Goal: Transaction & Acquisition: Subscribe to service/newsletter

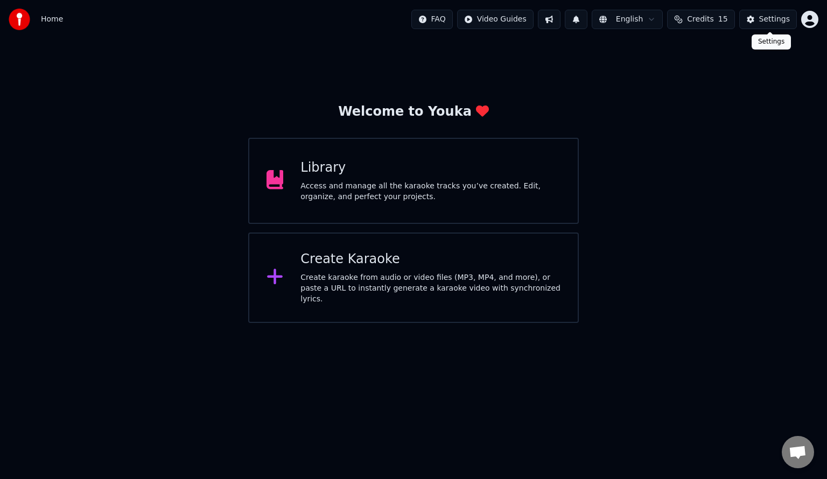
click at [767, 31] on span at bounding box center [769, 31] width 5 height 5
click at [771, 18] on div "Settings" at bounding box center [774, 19] width 31 height 11
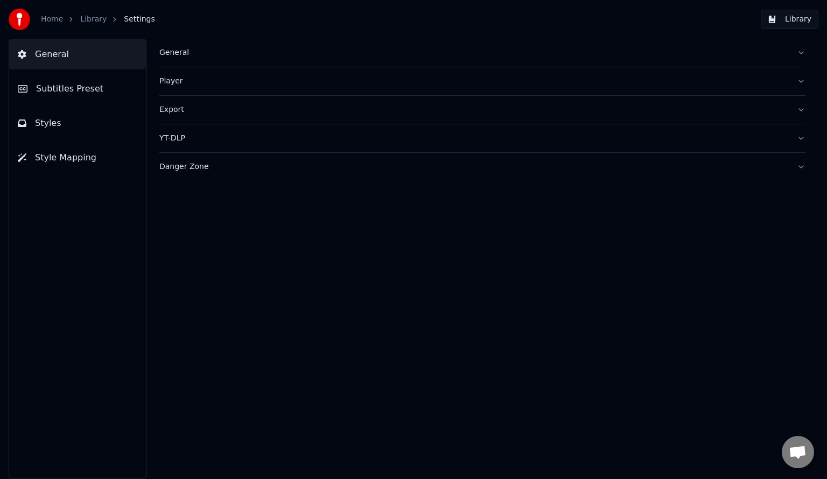
click at [97, 93] on button "Subtitles Preset" at bounding box center [77, 89] width 137 height 30
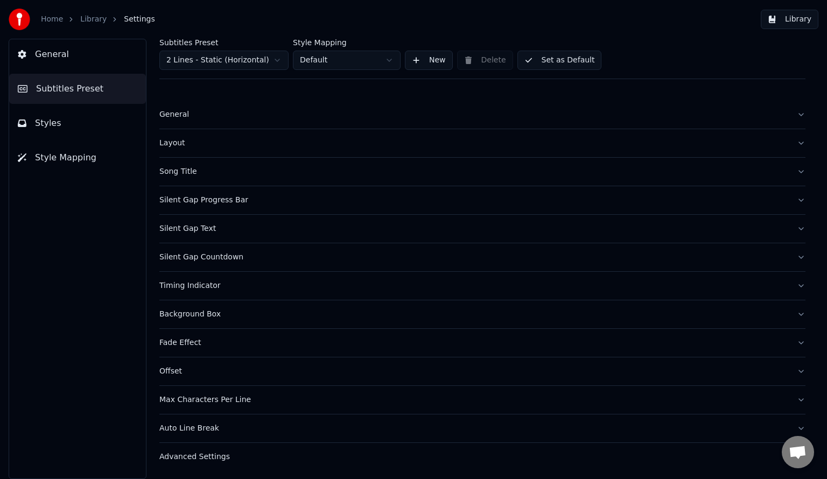
click at [185, 122] on button "General" at bounding box center [482, 115] width 646 height 28
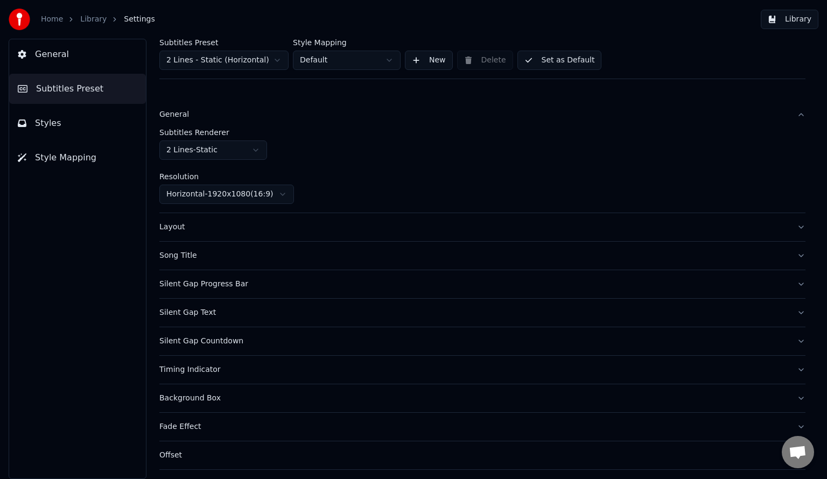
click at [83, 67] on button "General" at bounding box center [77, 54] width 137 height 30
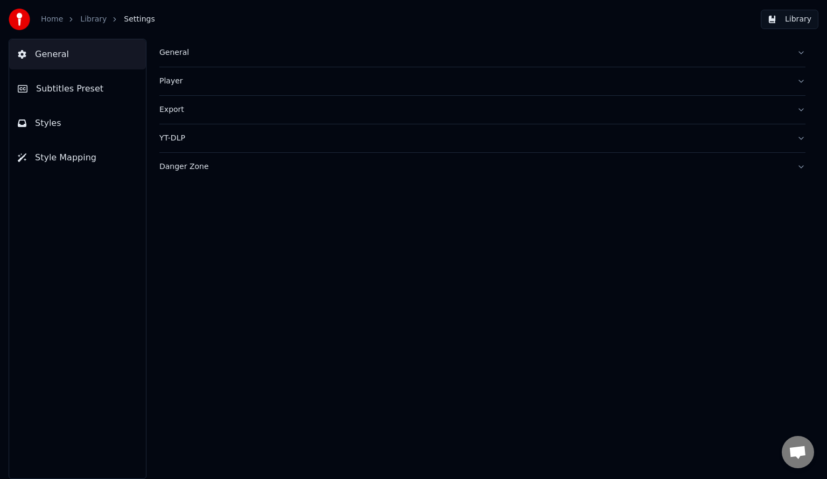
click at [193, 61] on button "General" at bounding box center [482, 53] width 646 height 28
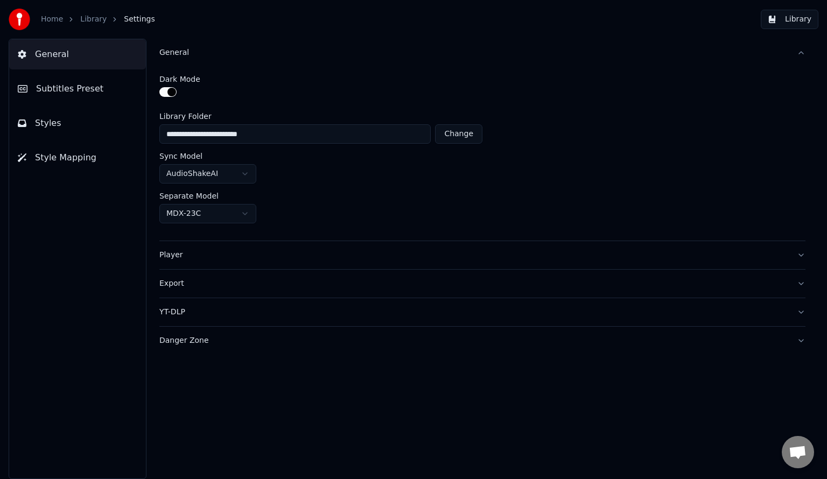
click at [193, 61] on button "General" at bounding box center [482, 53] width 646 height 28
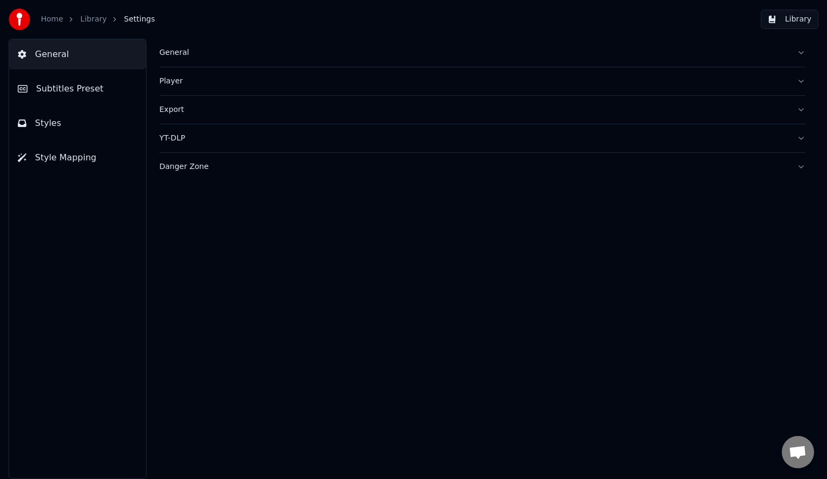
click at [181, 144] on button "YT-DLP" at bounding box center [482, 138] width 646 height 28
click at [84, 151] on button "Style Mapping" at bounding box center [77, 158] width 137 height 30
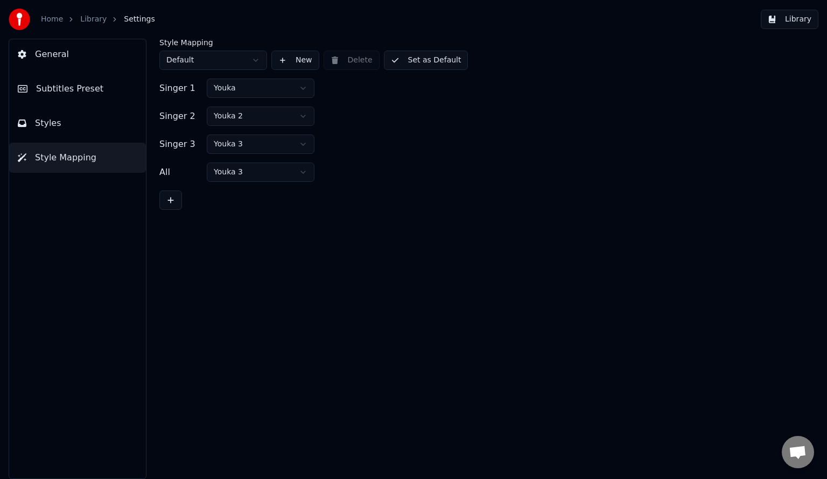
click at [73, 129] on button "Styles" at bounding box center [77, 123] width 137 height 30
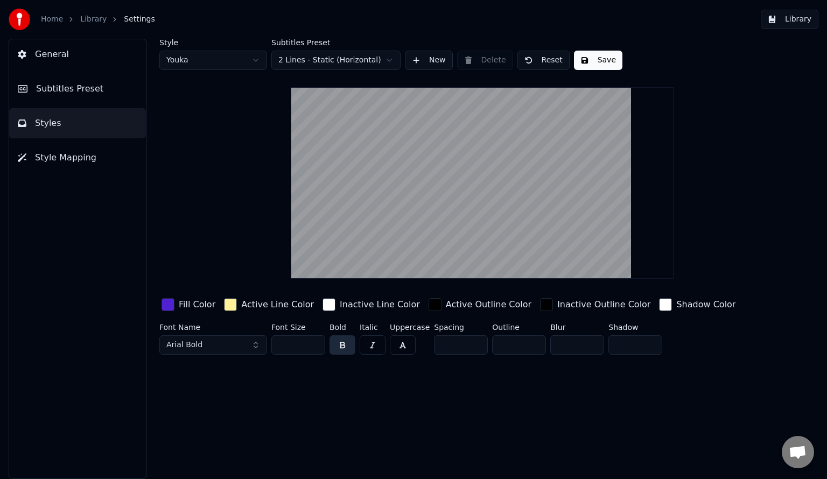
click at [52, 22] on link "Home" at bounding box center [52, 19] width 22 height 11
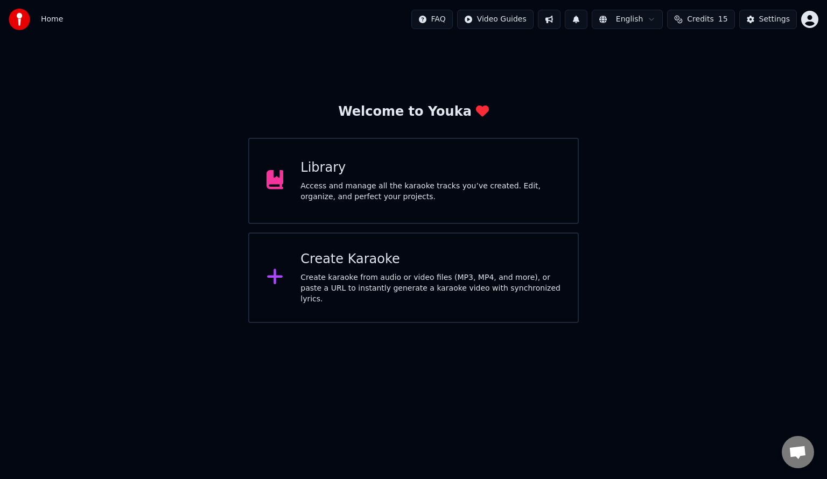
click at [396, 267] on div "Create Karaoke" at bounding box center [430, 259] width 260 height 17
click at [371, 277] on div "Create karaoke from audio or video files (MP3, MP4, and more), or paste a URL t…" at bounding box center [430, 288] width 260 height 32
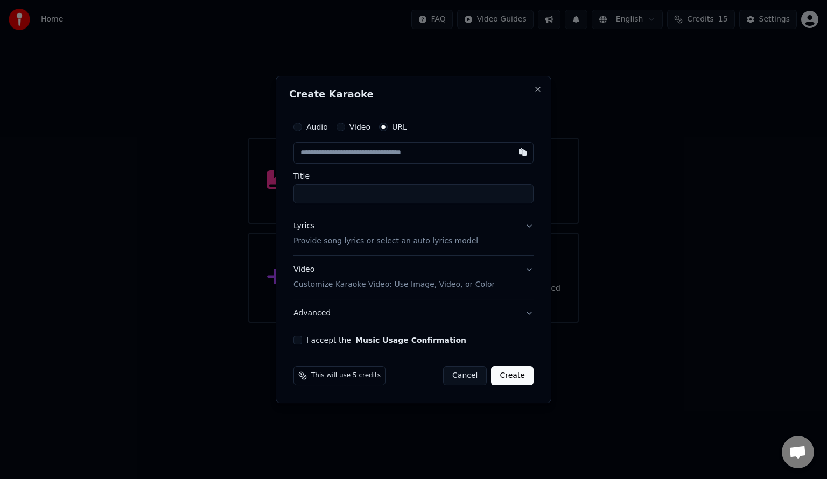
drag, startPoint x: 522, startPoint y: 157, endPoint x: 451, endPoint y: 172, distance: 72.1
click at [451, 172] on div "Audio Video URL Title" at bounding box center [413, 159] width 240 height 87
click at [317, 131] on label "Audio" at bounding box center [317, 127] width 22 height 8
click at [302, 131] on button "Audio" at bounding box center [297, 127] width 9 height 9
click at [334, 151] on div "Choose File" at bounding box center [324, 152] width 60 height 19
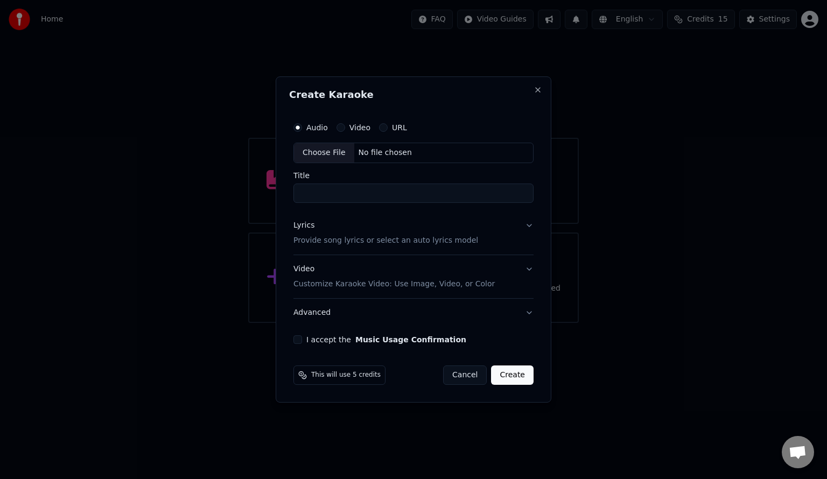
type input "**********"
click at [353, 230] on div "Lyrics Provide song lyrics or select an auto lyrics model" at bounding box center [383, 233] width 185 height 26
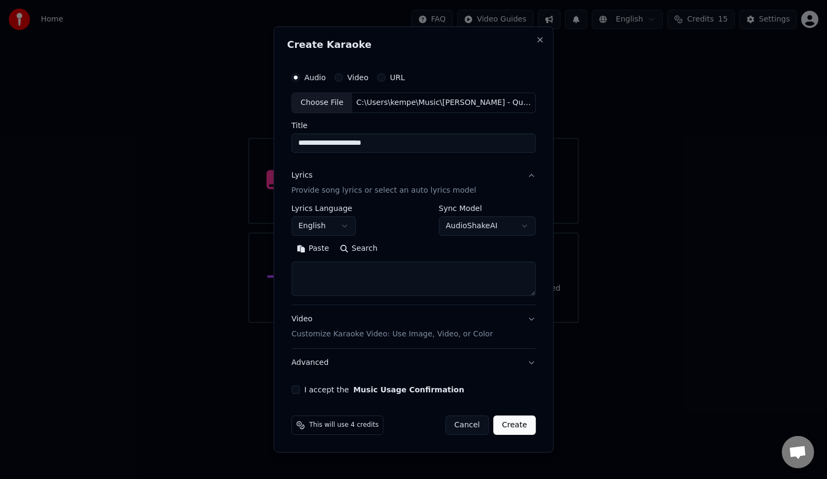
click at [382, 271] on textarea at bounding box center [413, 279] width 244 height 34
click at [313, 248] on button "Paste" at bounding box center [312, 248] width 43 height 17
click at [327, 334] on p "Customize Karaoke Video: Use Image, Video, or Color" at bounding box center [391, 334] width 201 height 11
type textarea "**********"
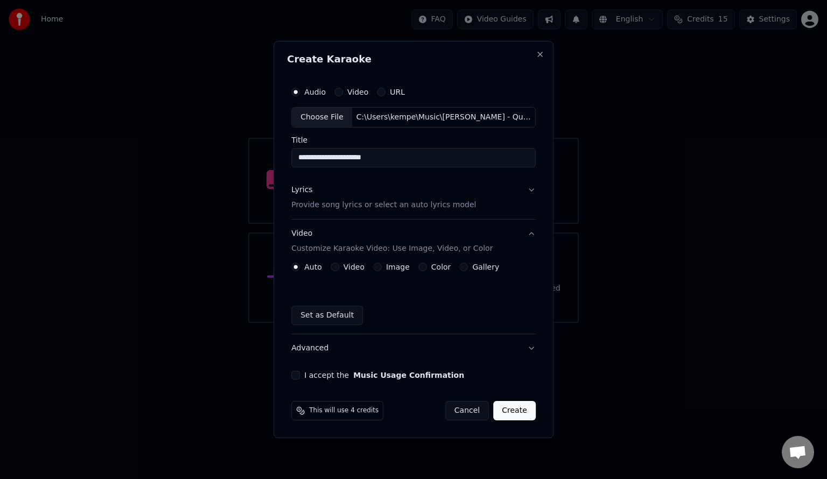
click at [392, 264] on label "Image" at bounding box center [398, 267] width 24 height 8
click at [382, 264] on button "Image" at bounding box center [377, 267] width 9 height 9
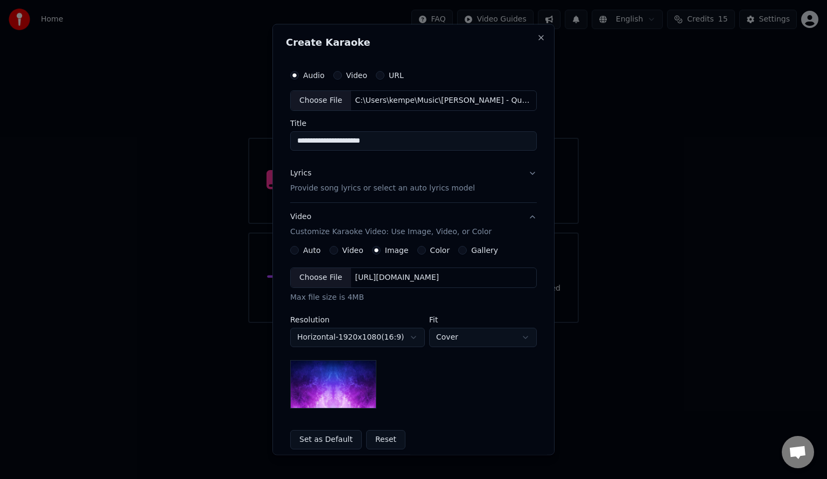
click at [346, 383] on img at bounding box center [333, 384] width 86 height 48
click at [328, 284] on div "Choose File" at bounding box center [321, 277] width 60 height 19
click at [321, 437] on button "Set as Default" at bounding box center [326, 439] width 72 height 19
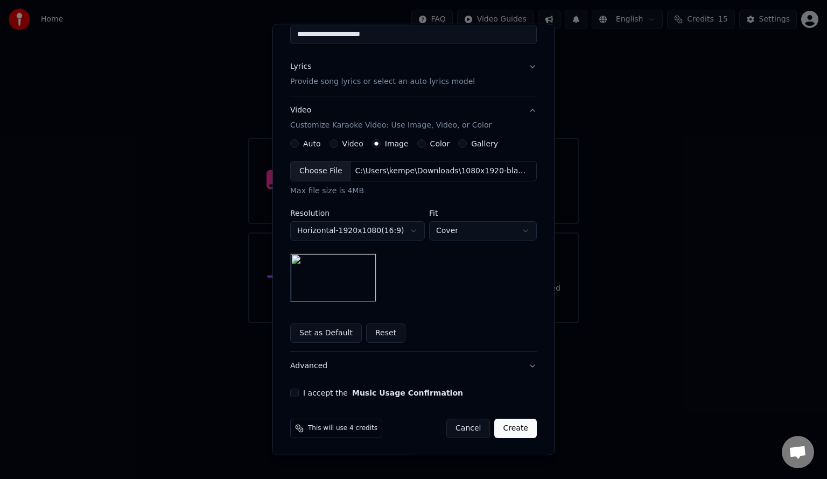
click at [369, 392] on button "Music Usage Confirmation" at bounding box center [407, 393] width 111 height 8
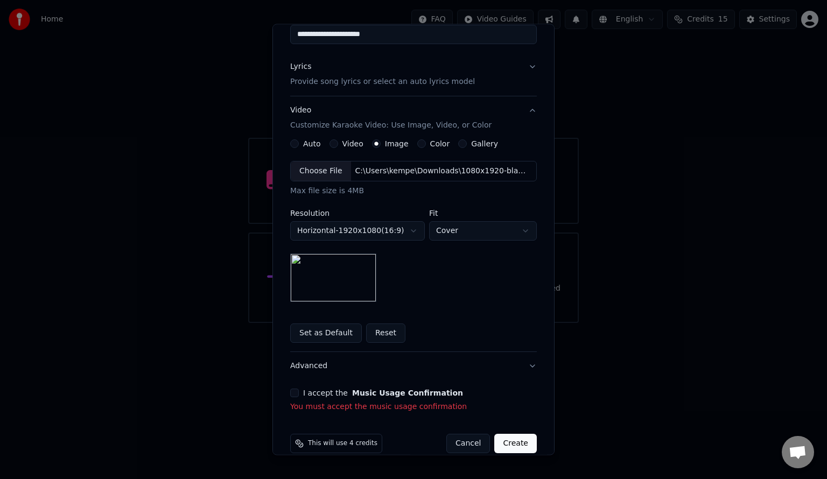
click at [306, 392] on label "I accept the Music Usage Confirmation" at bounding box center [383, 393] width 160 height 8
click at [299, 392] on button "I accept the Music Usage Confirmation" at bounding box center [294, 393] width 9 height 9
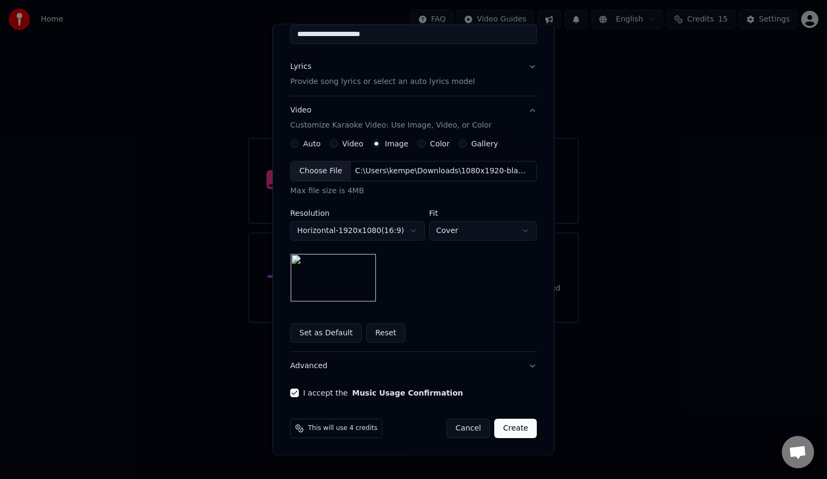
click at [516, 429] on button "Create" at bounding box center [515, 428] width 43 height 19
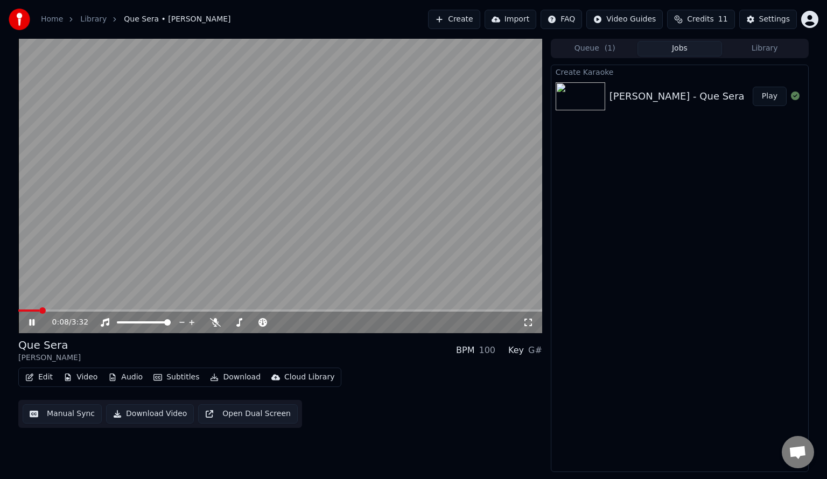
click at [150, 229] on video at bounding box center [280, 186] width 524 height 294
click at [58, 422] on button "Manual Sync" at bounding box center [62, 413] width 79 height 19
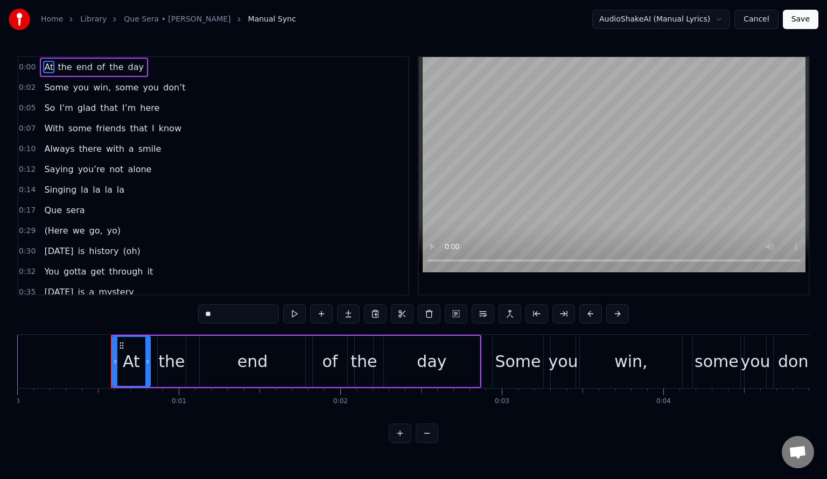
click at [91, 22] on link "Library" at bounding box center [93, 19] width 26 height 11
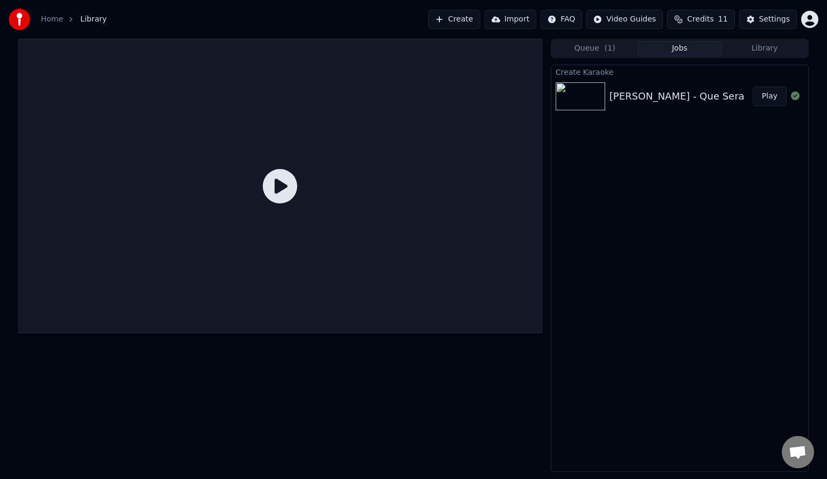
click at [681, 100] on div "Justice Crew - Que Sera" at bounding box center [676, 96] width 135 height 15
click at [607, 47] on span "( 1 )" at bounding box center [610, 48] width 11 height 11
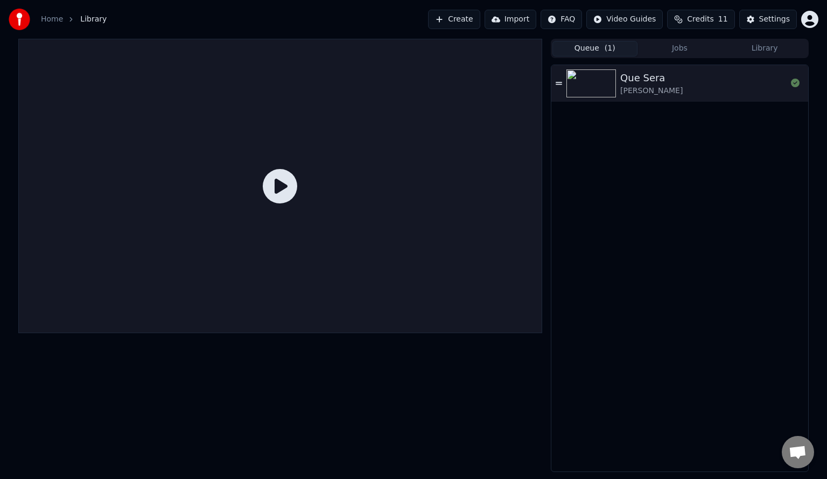
click at [744, 85] on div "Que Sera Justice Crew" at bounding box center [703, 84] width 166 height 26
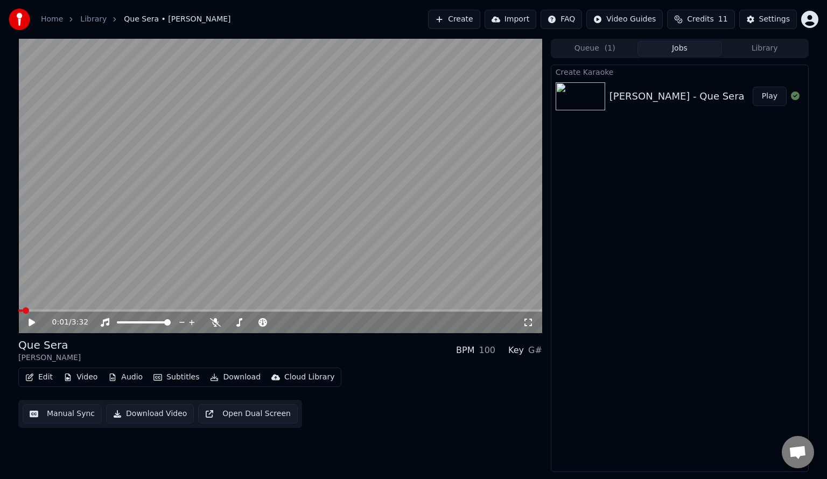
click at [694, 43] on button "Jobs" at bounding box center [679, 49] width 85 height 16
drag, startPoint x: 26, startPoint y: 390, endPoint x: 39, endPoint y: 380, distance: 15.7
click at [39, 380] on div "Edit Video Audio Subtitles Download Cloud Library Manual Sync Download Video Op…" at bounding box center [280, 398] width 524 height 60
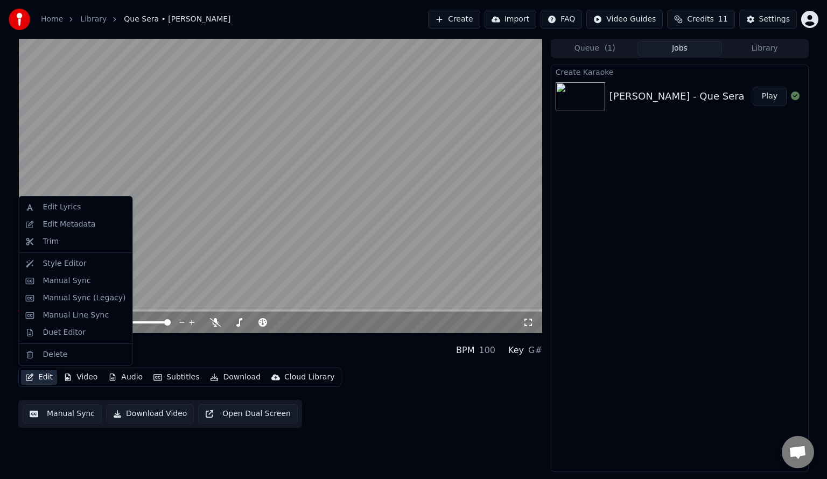
click at [39, 380] on button "Edit" at bounding box center [39, 377] width 36 height 15
click at [243, 211] on video at bounding box center [280, 186] width 524 height 294
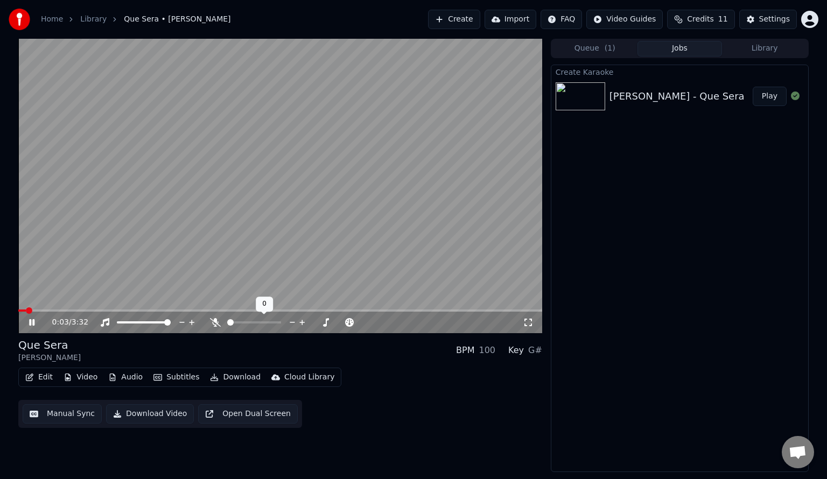
click at [217, 322] on icon at bounding box center [215, 322] width 11 height 9
click at [60, 314] on div "0:05 / 3:32" at bounding box center [280, 323] width 524 height 22
drag, startPoint x: 80, startPoint y: 308, endPoint x: 92, endPoint y: 312, distance: 12.4
click at [92, 312] on div "0:06 / 3:32" at bounding box center [280, 186] width 524 height 294
click at [92, 312] on span at bounding box center [280, 311] width 524 height 2
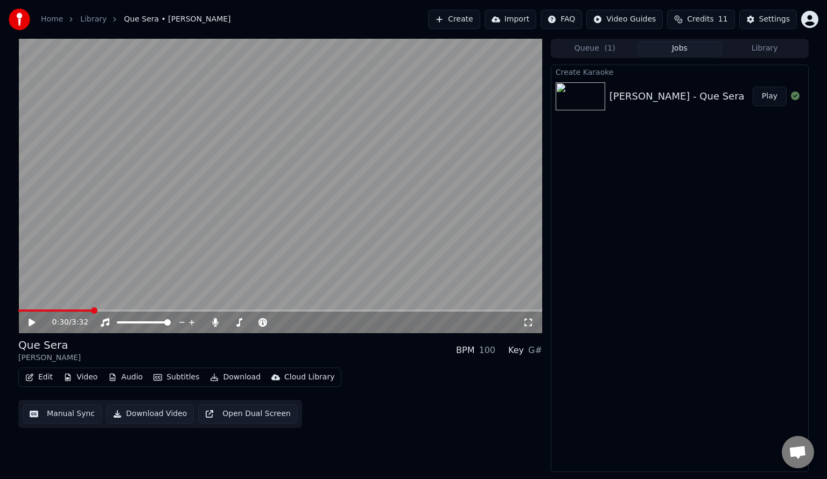
click at [34, 324] on icon at bounding box center [39, 322] width 25 height 9
click at [133, 261] on video at bounding box center [280, 186] width 524 height 294
click at [41, 385] on div "Edit Video Audio Subtitles Download Cloud Library" at bounding box center [179, 377] width 323 height 19
click at [43, 381] on button "Edit" at bounding box center [39, 377] width 36 height 15
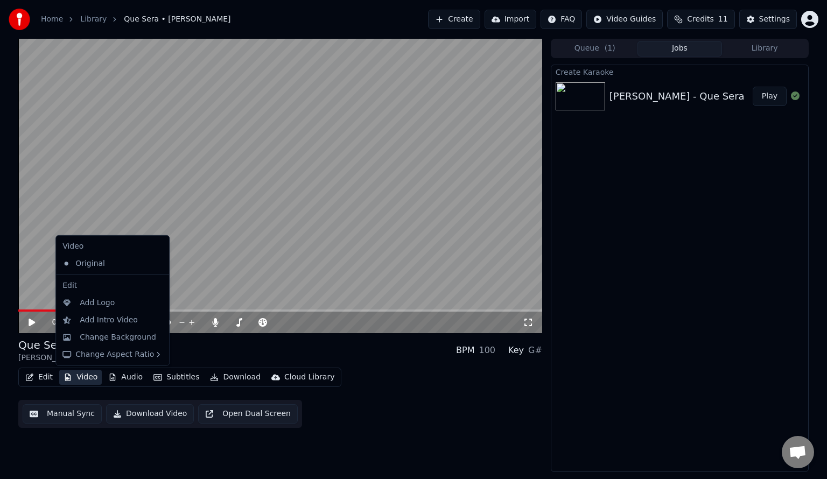
click at [730, 99] on div "Justice Crew - Que Sera" at bounding box center [680, 96] width 143 height 15
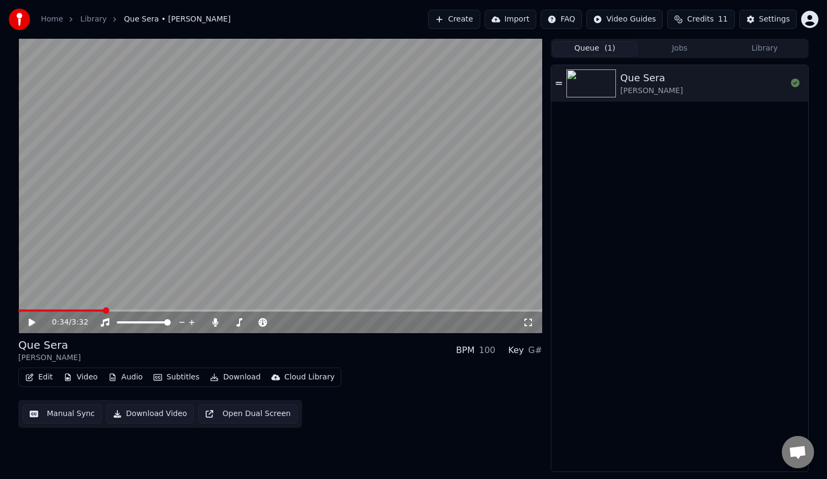
click at [594, 50] on button "Queue ( 1 )" at bounding box center [594, 49] width 85 height 16
click at [731, 83] on div "Que Sera Justice Crew" at bounding box center [703, 84] width 166 height 26
click at [758, 51] on button "Library" at bounding box center [764, 49] width 85 height 16
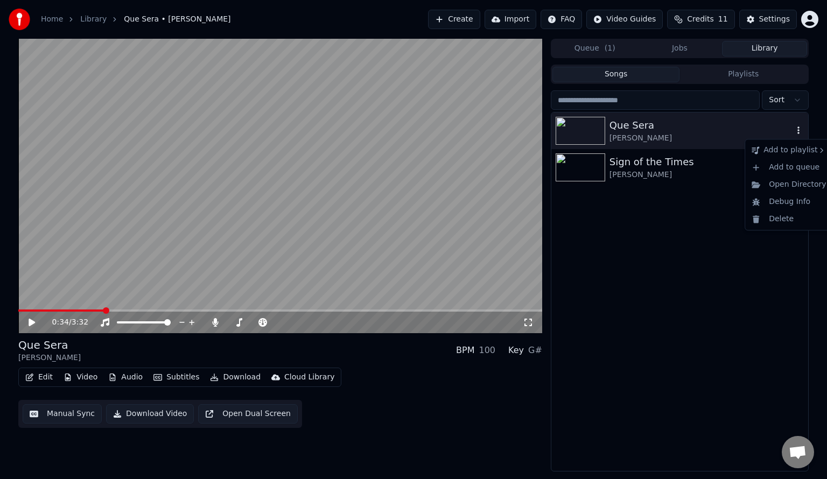
click at [793, 132] on icon "button" at bounding box center [798, 130] width 11 height 9
click at [795, 219] on div "Delete" at bounding box center [788, 218] width 83 height 17
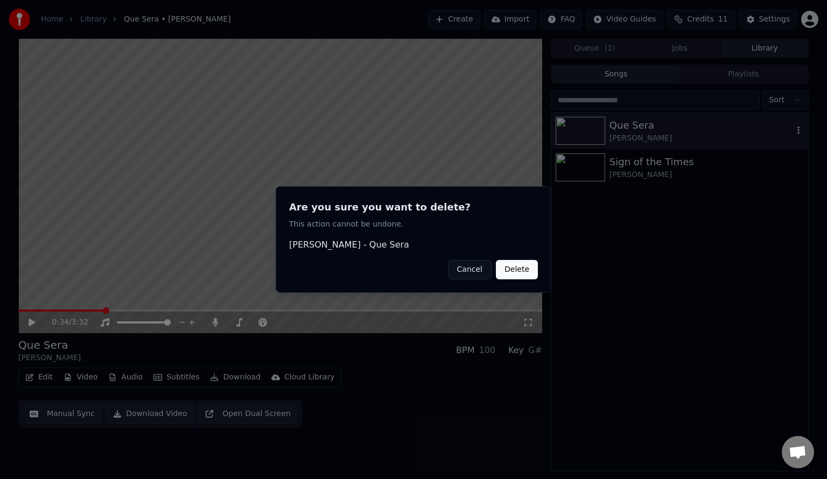
click at [511, 277] on button "Delete" at bounding box center [517, 269] width 42 height 19
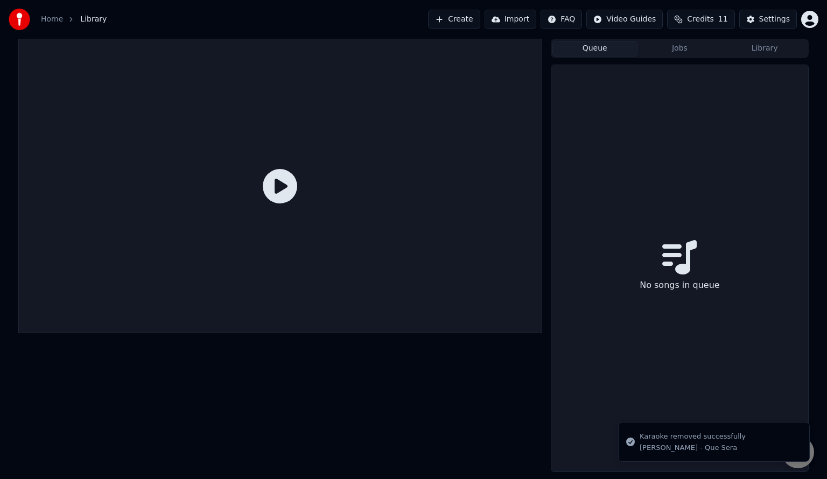
click at [584, 54] on button "Queue" at bounding box center [594, 49] width 85 height 16
click at [480, 22] on button "Create" at bounding box center [454, 19] width 52 height 19
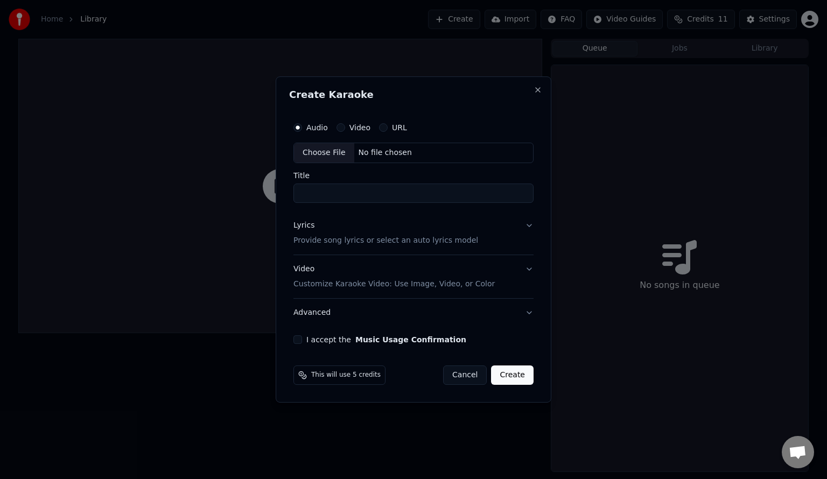
click at [388, 133] on div "Audio Video URL" at bounding box center [413, 128] width 240 height 22
click at [388, 129] on div "URL" at bounding box center [393, 127] width 28 height 9
click at [386, 129] on div "URL" at bounding box center [393, 127] width 28 height 9
click at [381, 127] on button "URL" at bounding box center [383, 127] width 9 height 9
click at [376, 163] on input "text" at bounding box center [413, 153] width 240 height 22
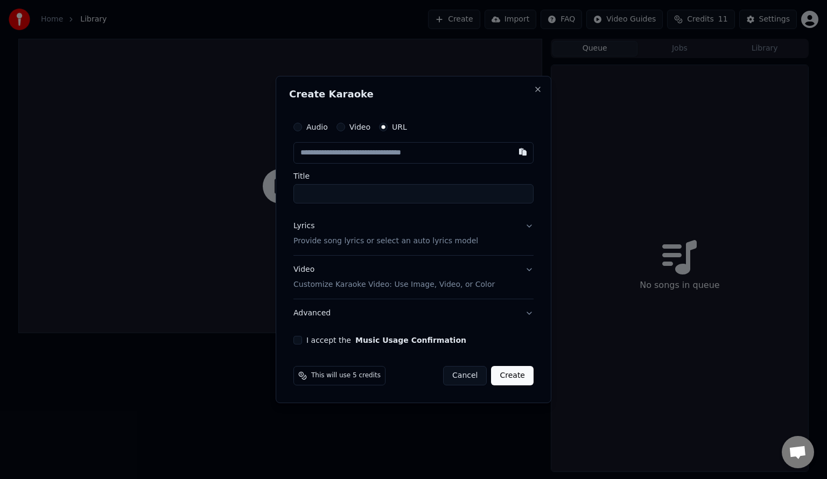
paste input "**********"
type input "**********"
click at [446, 188] on input "**********" at bounding box center [413, 193] width 240 height 19
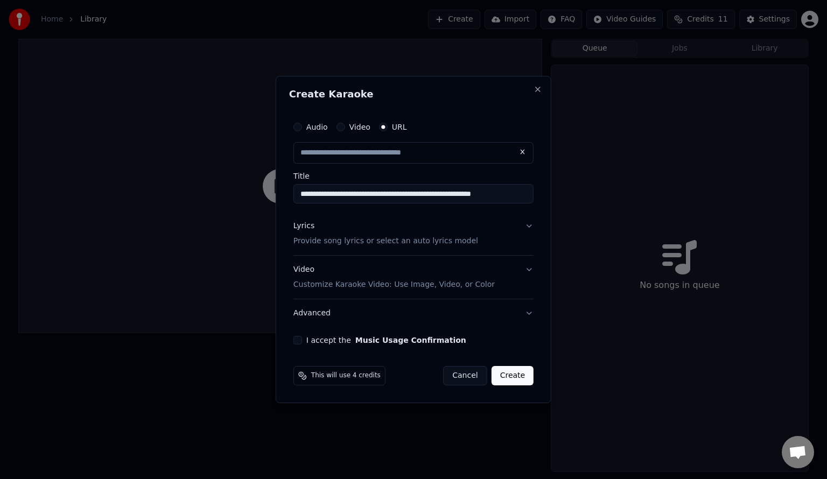
scroll to position [0, 0]
drag, startPoint x: 388, startPoint y: 192, endPoint x: 628, endPoint y: 177, distance: 240.6
click at [628, 177] on body "**********" at bounding box center [413, 239] width 827 height 479
type input "**********"
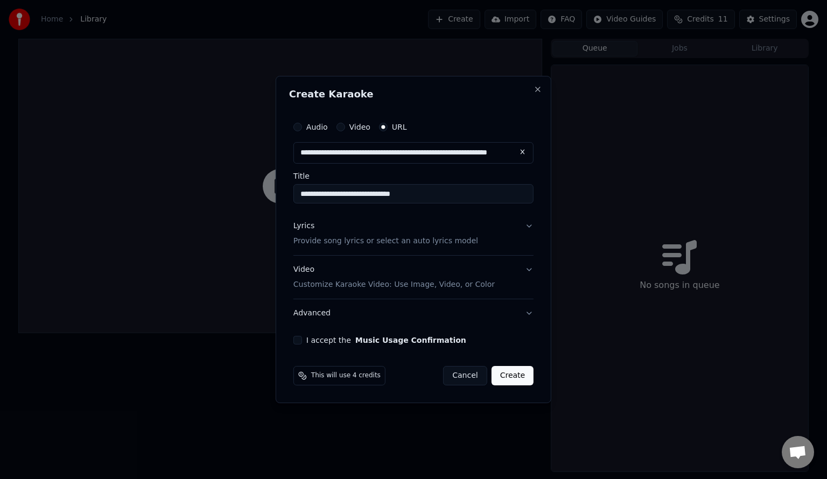
click at [423, 191] on input "**********" at bounding box center [413, 193] width 240 height 19
type input "**********"
click at [387, 237] on p "Provide song lyrics or select an auto lyrics model" at bounding box center [385, 241] width 185 height 11
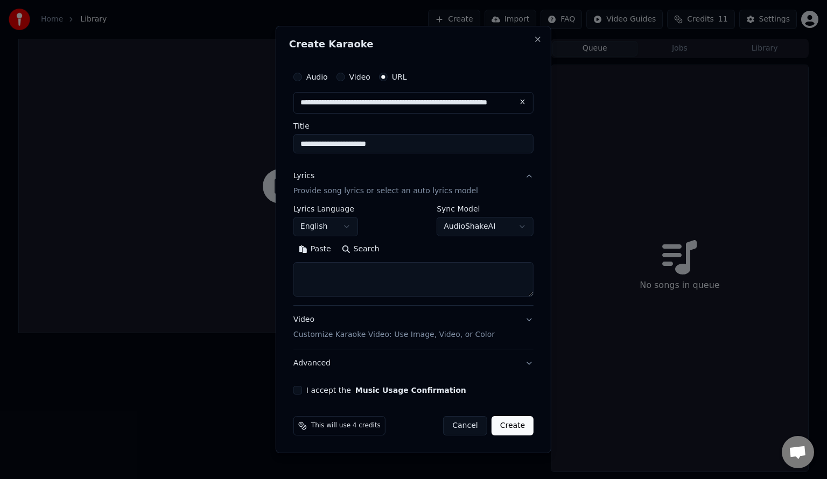
click at [340, 289] on textarea at bounding box center [413, 279] width 240 height 34
click at [319, 253] on button "Paste" at bounding box center [314, 249] width 43 height 17
click at [402, 274] on textarea "**********" at bounding box center [413, 279] width 240 height 34
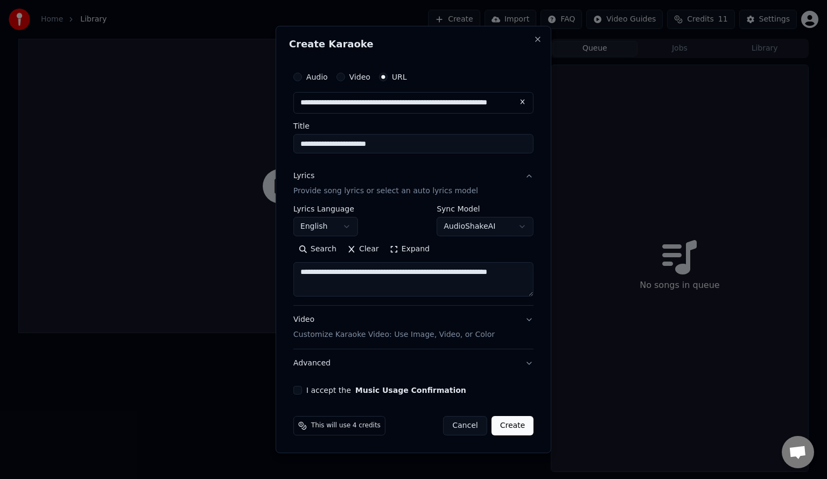
paste textarea "**********"
click at [303, 272] on textarea at bounding box center [413, 279] width 240 height 34
type textarea "**********"
click at [411, 246] on button "Expand" at bounding box center [409, 249] width 51 height 17
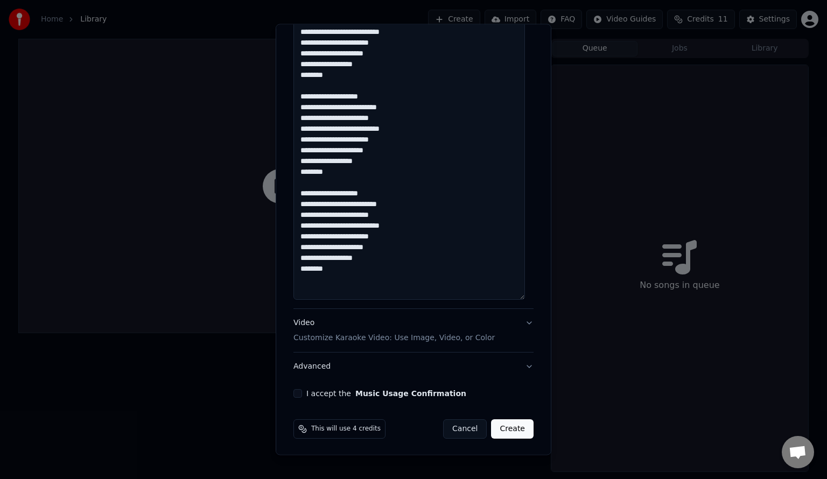
scroll to position [1014, 0]
click at [389, 390] on button "Music Usage Confirmation" at bounding box center [410, 393] width 111 height 8
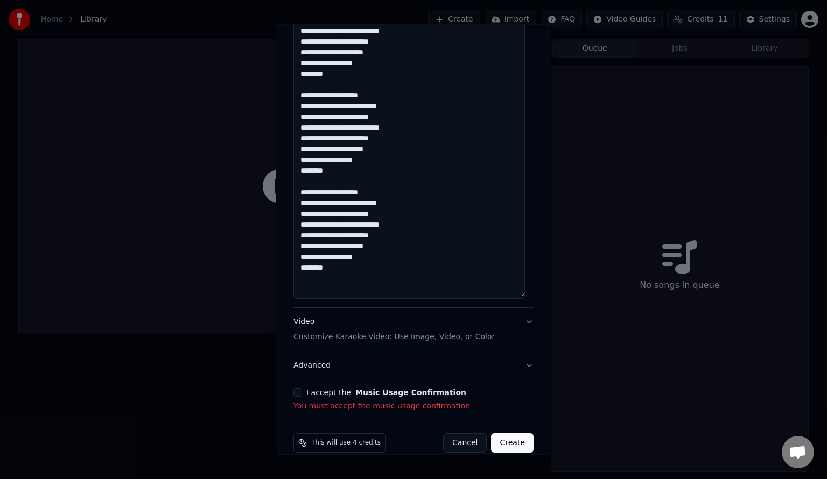
click at [301, 393] on button "I accept the Music Usage Confirmation" at bounding box center [297, 392] width 9 height 9
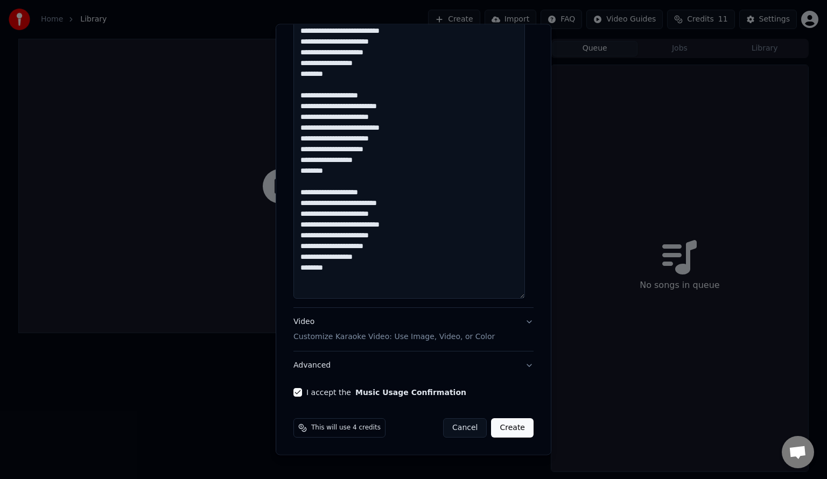
click at [400, 343] on button "Video Customize Karaoke Video: Use Image, Video, or Color" at bounding box center [413, 329] width 240 height 43
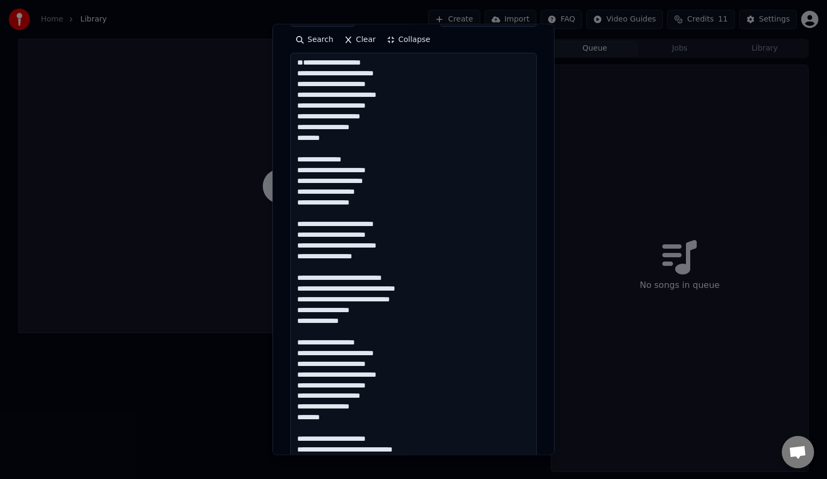
scroll to position [108, 0]
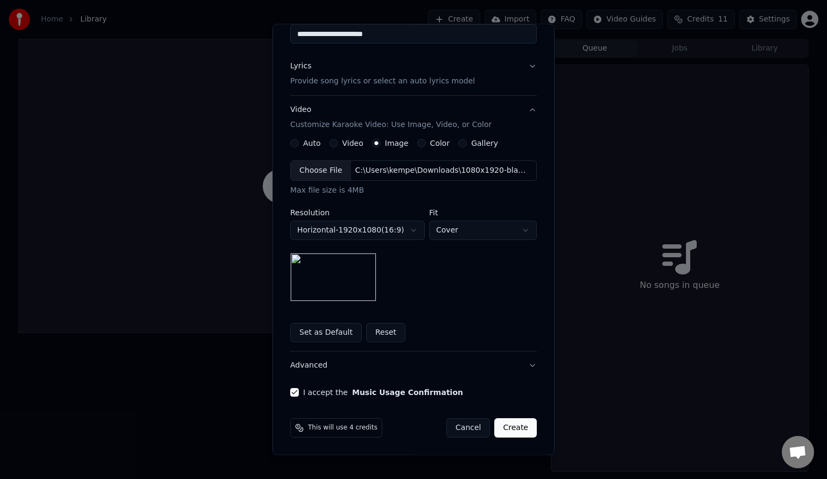
click at [430, 144] on label "Color" at bounding box center [440, 143] width 20 height 8
click at [426, 144] on button "Color" at bounding box center [421, 143] width 9 height 9
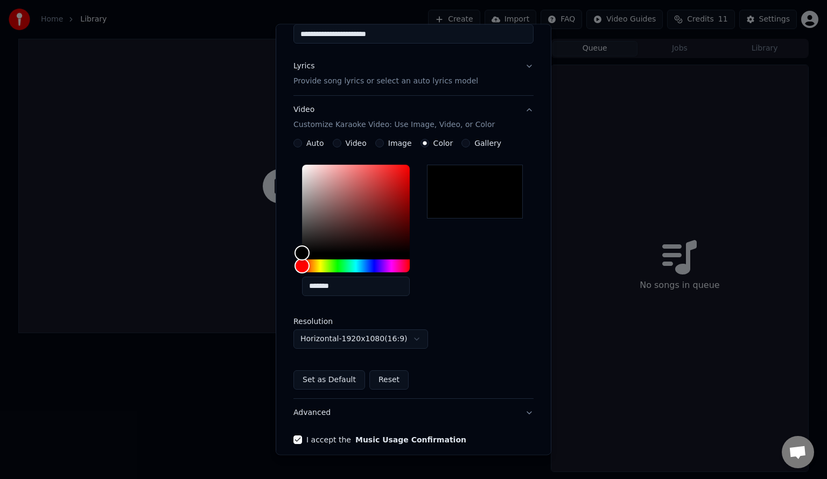
click at [400, 145] on label "Image" at bounding box center [400, 143] width 24 height 8
click at [384, 145] on button "Image" at bounding box center [379, 143] width 9 height 9
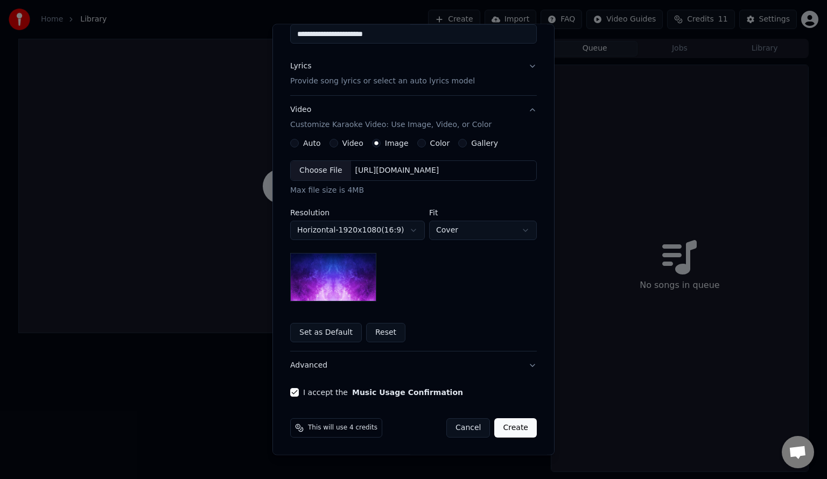
click at [430, 144] on label "Color" at bounding box center [440, 143] width 20 height 8
click at [426, 144] on button "Color" at bounding box center [421, 143] width 9 height 9
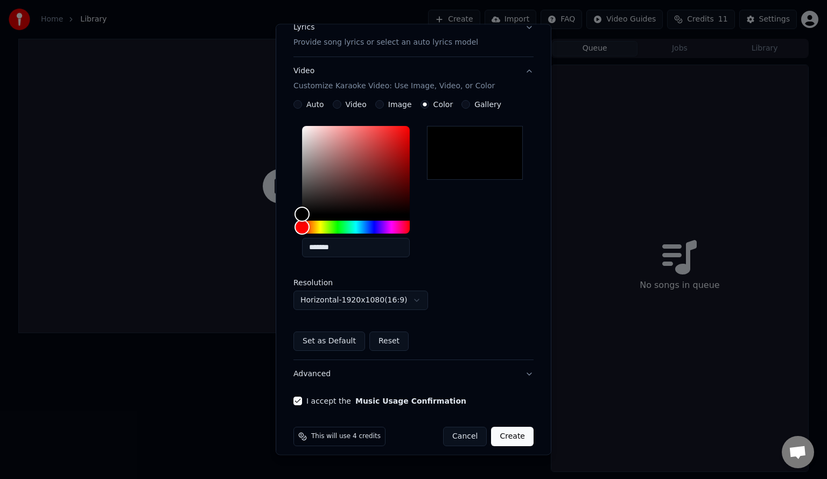
scroll to position [155, 0]
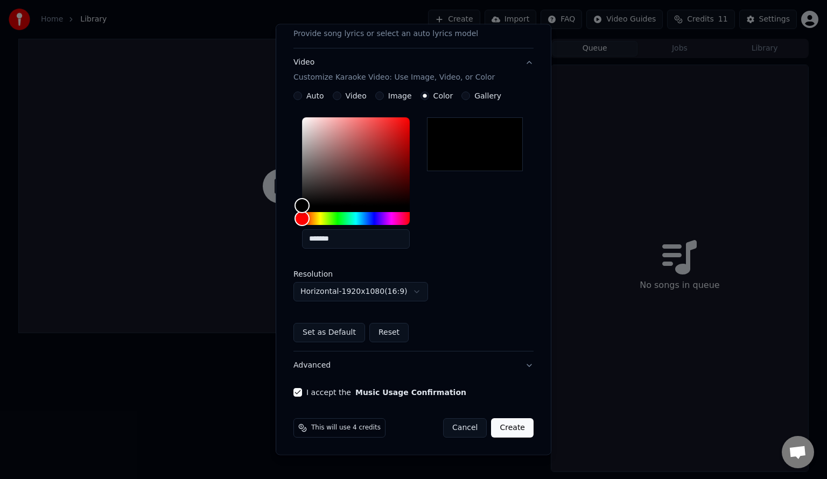
click at [511, 429] on button "Create" at bounding box center [512, 427] width 43 height 19
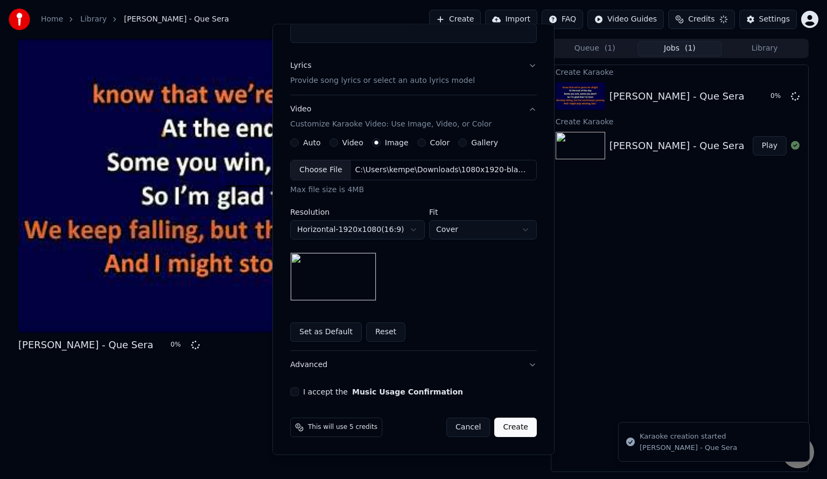
scroll to position [108, 0]
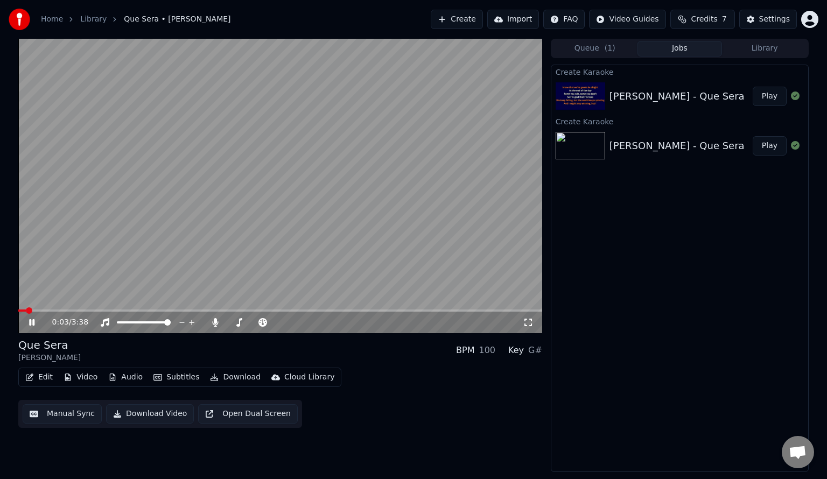
click at [529, 327] on div "0:03 / 3:38" at bounding box center [280, 322] width 515 height 11
click at [530, 321] on icon at bounding box center [528, 322] width 11 height 9
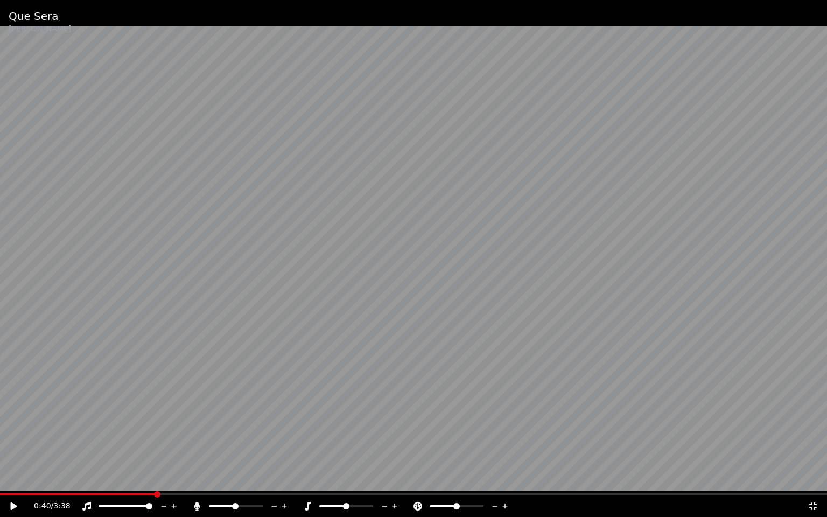
click at [235, 479] on span at bounding box center [236, 506] width 54 height 2
click at [239, 406] on video at bounding box center [413, 258] width 827 height 517
click at [245, 422] on video at bounding box center [413, 258] width 827 height 517
click at [209, 479] on span at bounding box center [209, 506] width 0 height 2
click at [0, 479] on span at bounding box center [4, 494] width 8 height 2
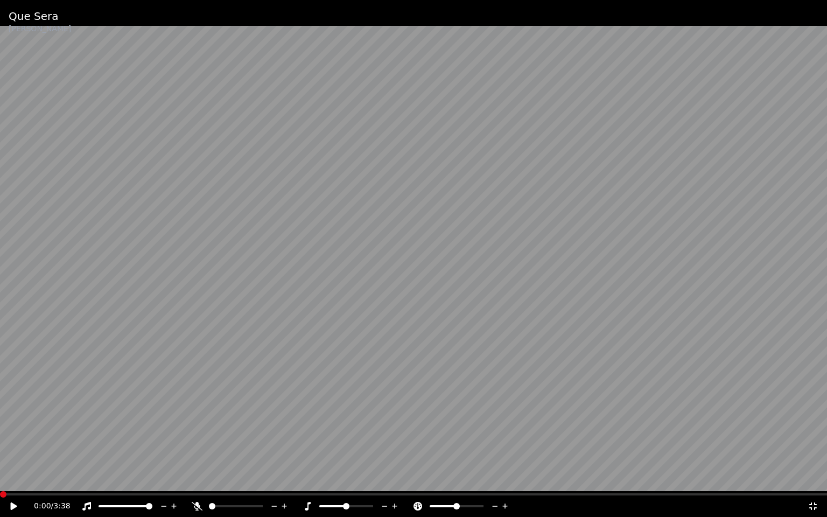
click at [678, 196] on video at bounding box center [413, 258] width 827 height 517
click at [281, 317] on video at bounding box center [413, 258] width 827 height 517
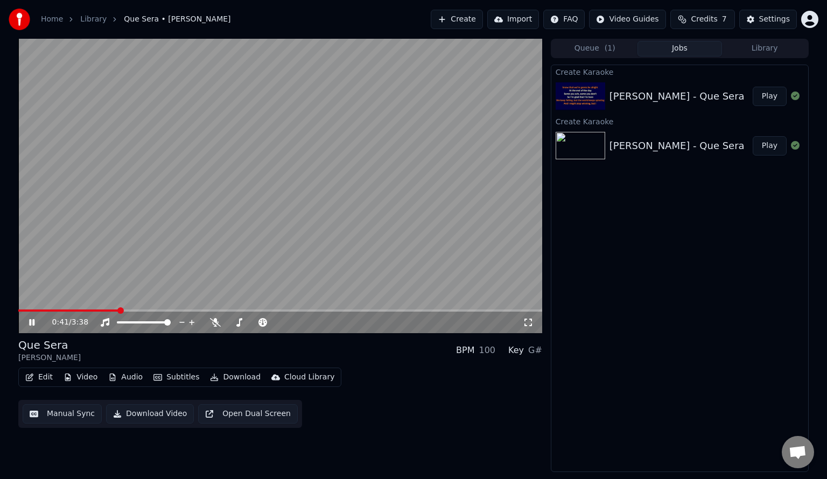
click at [244, 175] on video at bounding box center [280, 186] width 524 height 294
click at [772, 43] on button "Library" at bounding box center [764, 49] width 85 height 16
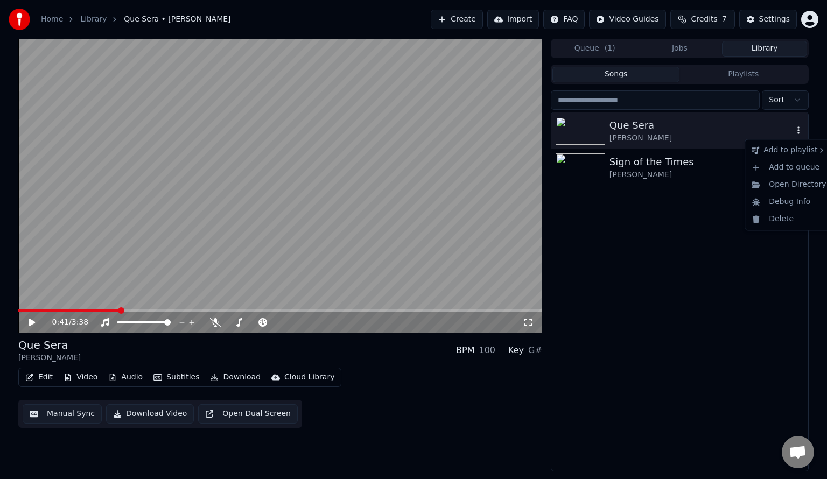
click at [799, 129] on icon "button" at bounding box center [798, 130] width 11 height 9
click at [786, 227] on div "Delete" at bounding box center [788, 218] width 83 height 17
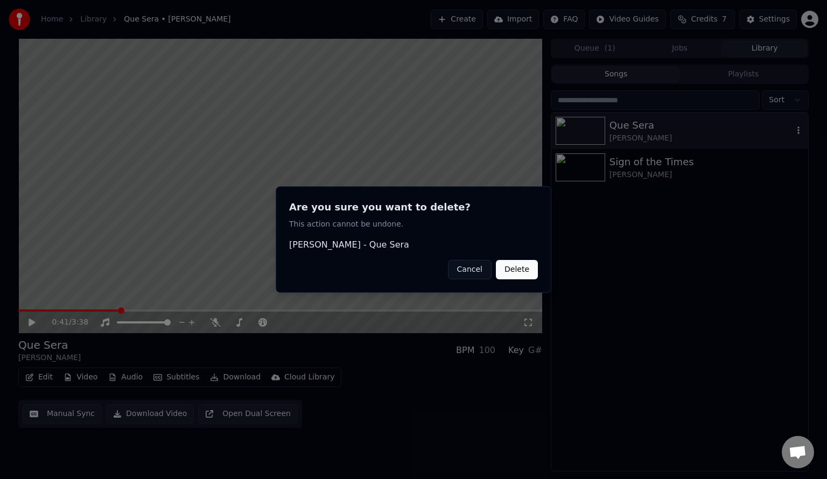
click at [523, 272] on button "Delete" at bounding box center [517, 269] width 42 height 19
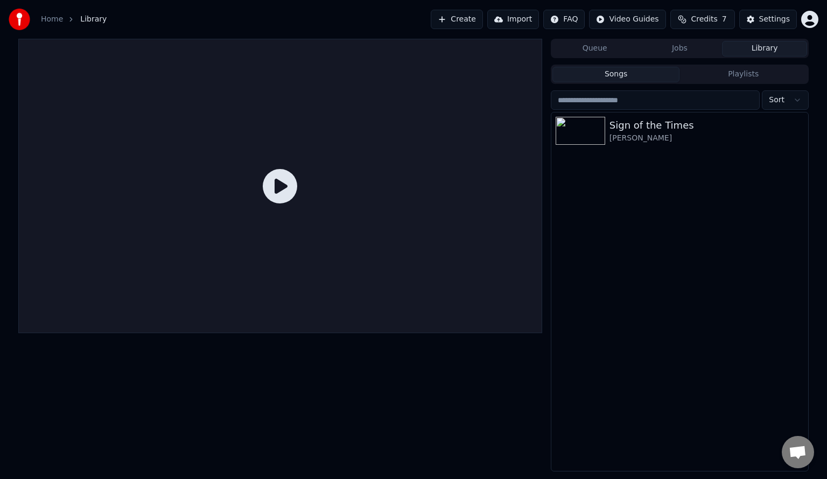
click at [596, 51] on button "Queue" at bounding box center [594, 49] width 85 height 16
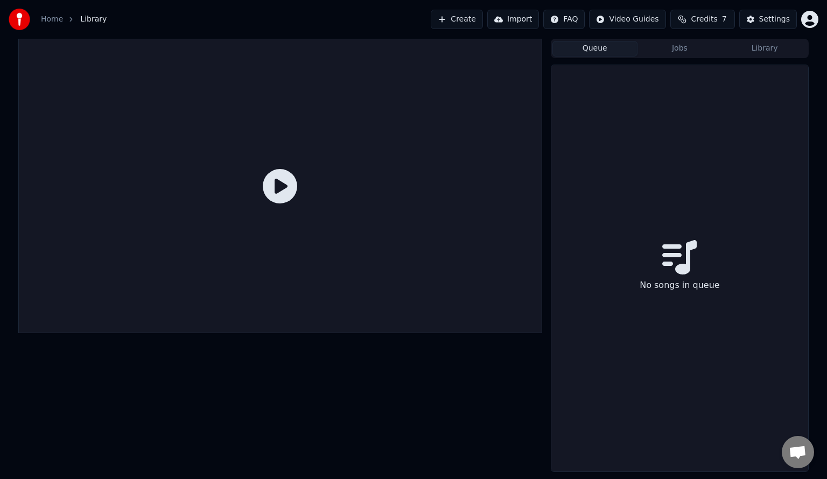
click at [468, 24] on button "Create" at bounding box center [457, 19] width 52 height 19
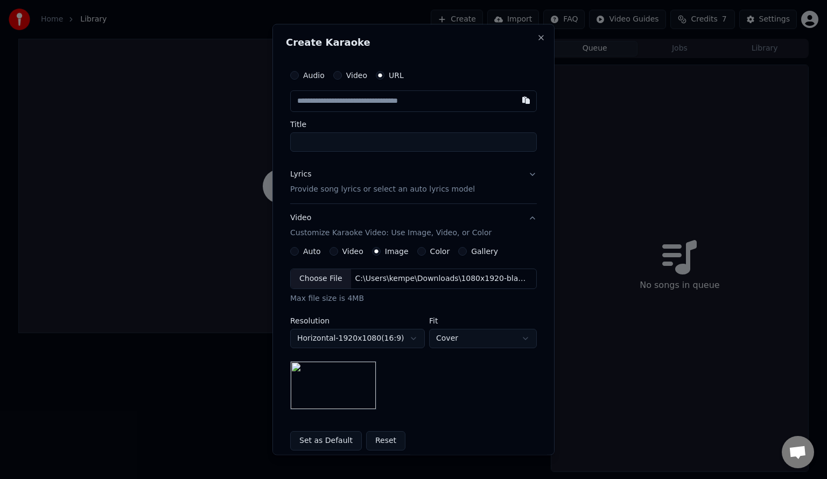
click at [311, 82] on div "Audio Video URL" at bounding box center [413, 76] width 247 height 22
click at [306, 79] on label "Audio" at bounding box center [314, 76] width 22 height 8
click at [299, 79] on button "Audio" at bounding box center [294, 75] width 9 height 9
click at [320, 102] on div "Choose File" at bounding box center [321, 100] width 60 height 19
type input "**********"
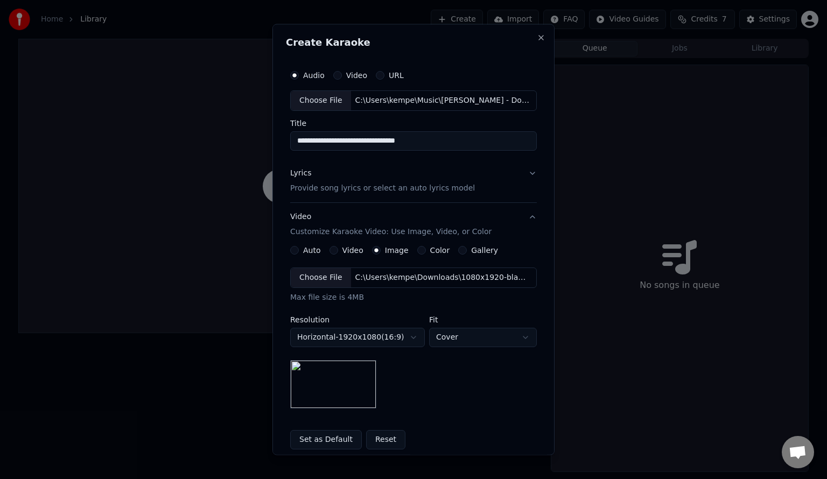
click at [363, 189] on p "Provide song lyrics or select an auto lyrics model" at bounding box center [382, 187] width 185 height 11
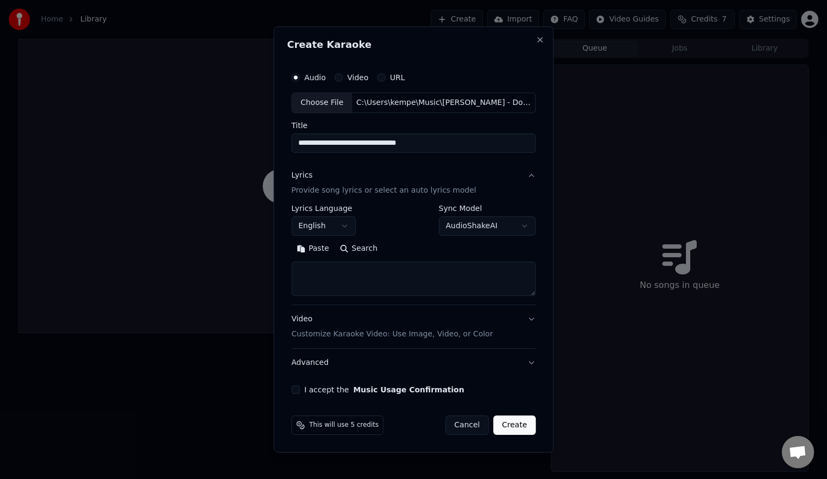
click at [362, 247] on button "Search" at bounding box center [358, 248] width 48 height 17
type textarea "**********"
click at [405, 246] on button "Expand" at bounding box center [407, 248] width 51 height 17
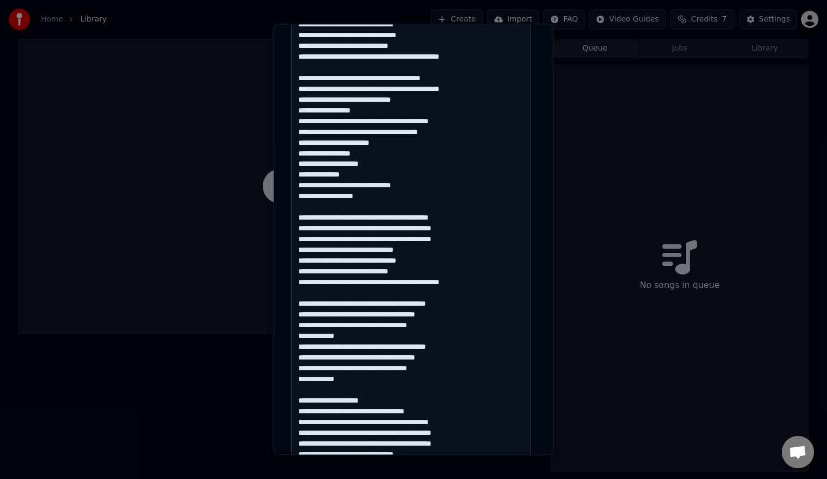
scroll to position [0, 0]
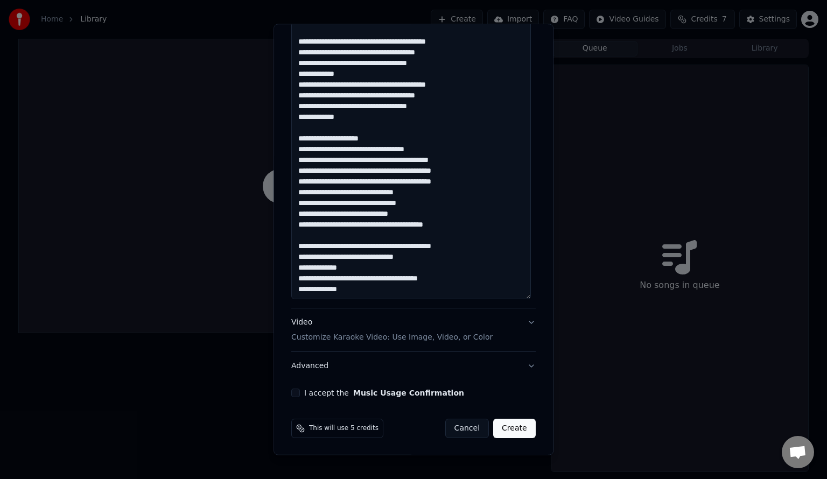
click at [425, 332] on p "Customize Karaoke Video: Use Image, Video, or Color" at bounding box center [391, 337] width 201 height 11
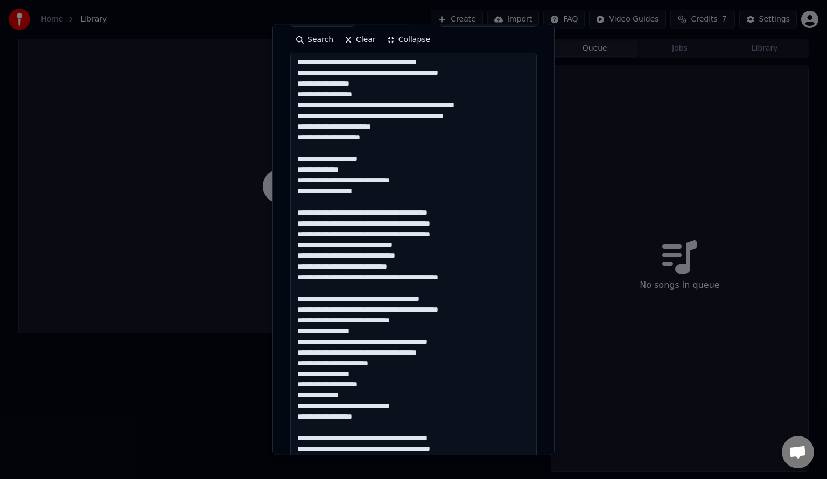
scroll to position [106, 0]
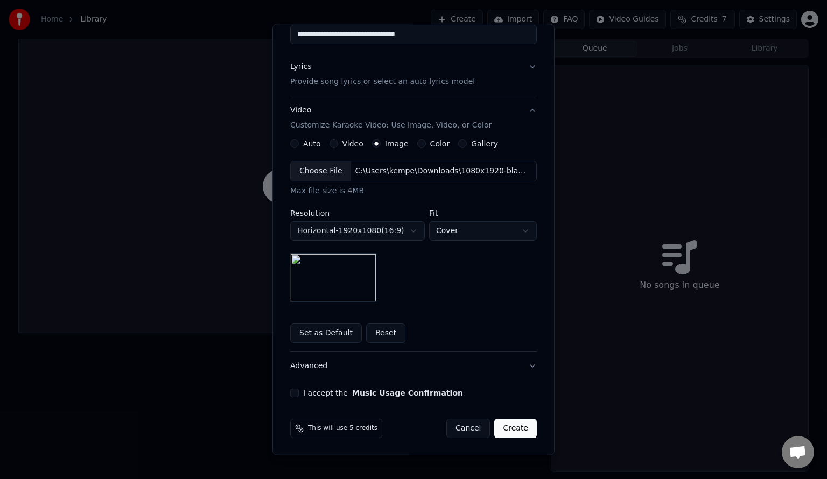
click at [434, 145] on label "Color" at bounding box center [440, 144] width 20 height 8
click at [426, 145] on button "Color" at bounding box center [421, 143] width 9 height 9
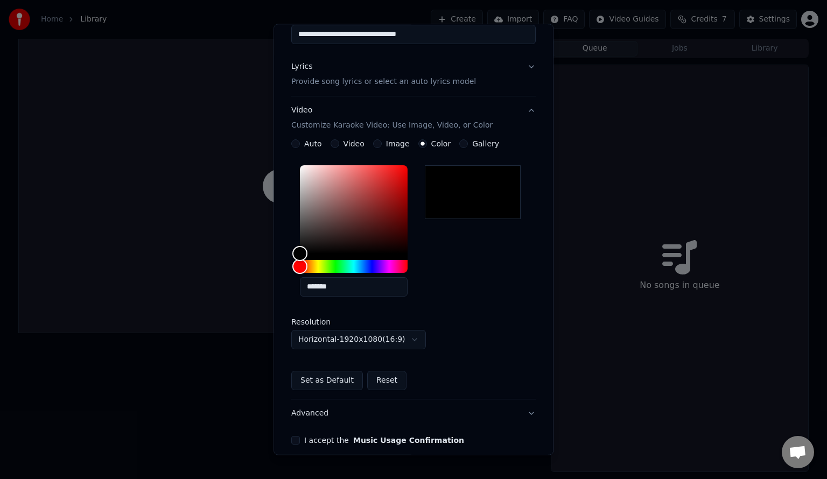
scroll to position [153, 0]
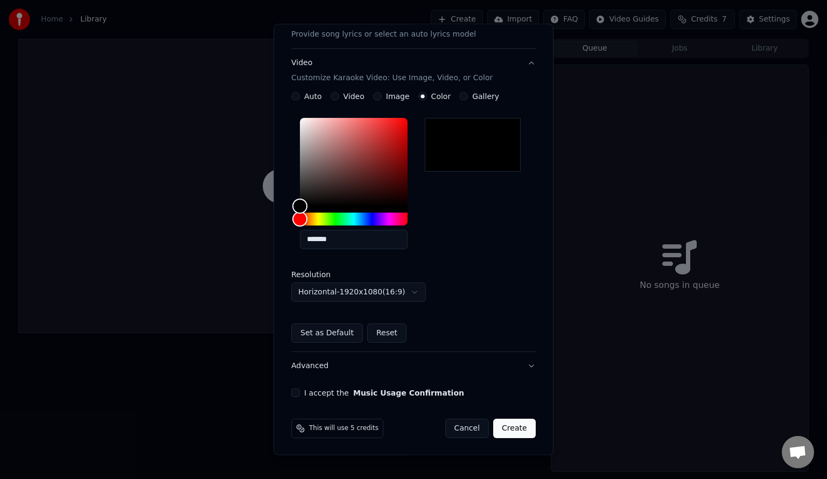
click at [420, 392] on button "Music Usage Confirmation" at bounding box center [408, 393] width 111 height 8
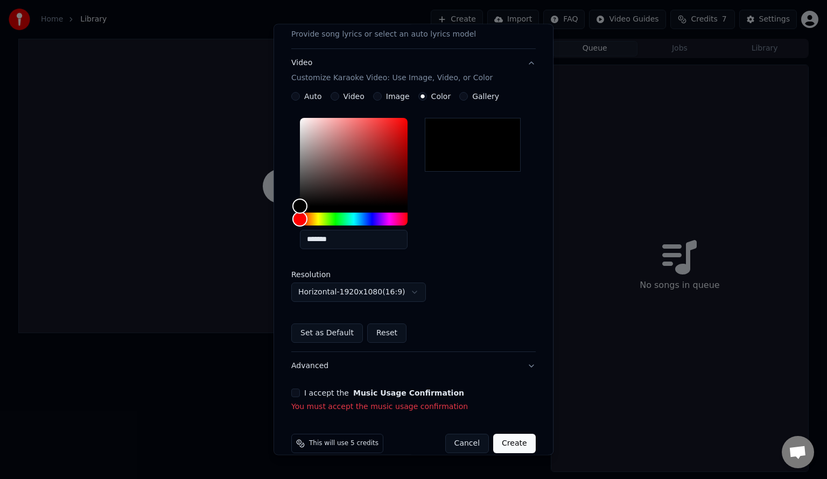
click at [294, 392] on button "I accept the Music Usage Confirmation" at bounding box center [295, 393] width 9 height 9
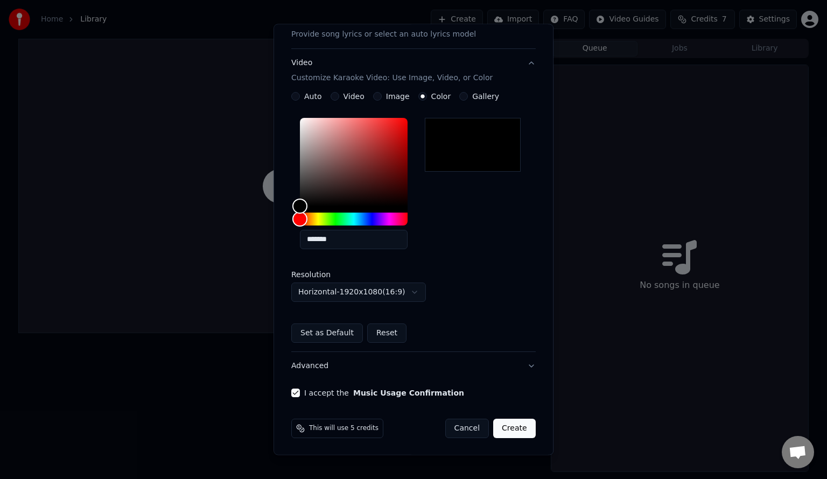
click at [514, 431] on button "Create" at bounding box center [514, 428] width 43 height 19
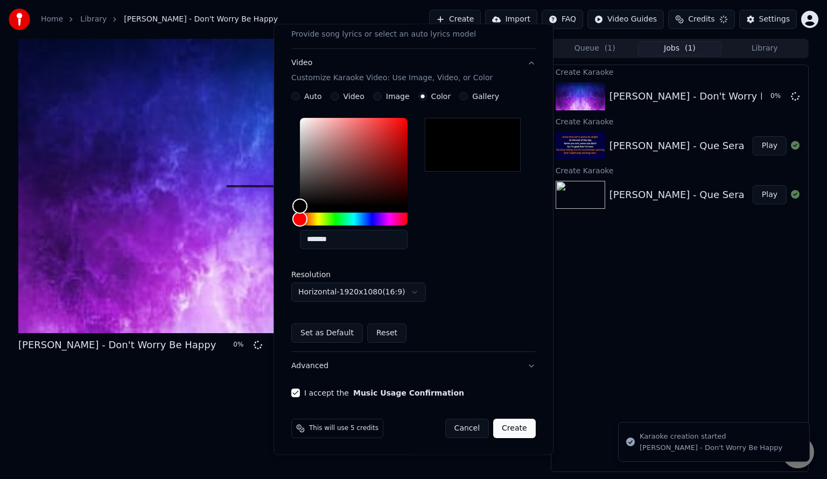
scroll to position [106, 0]
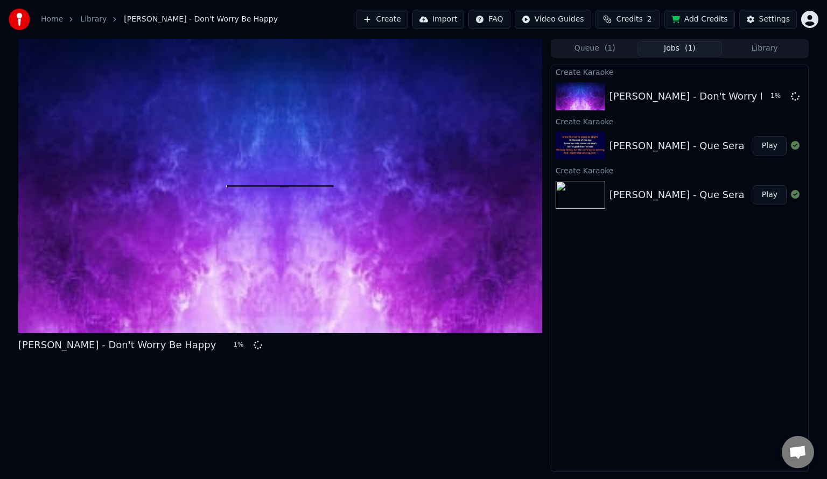
click at [765, 48] on button "Library" at bounding box center [764, 49] width 85 height 16
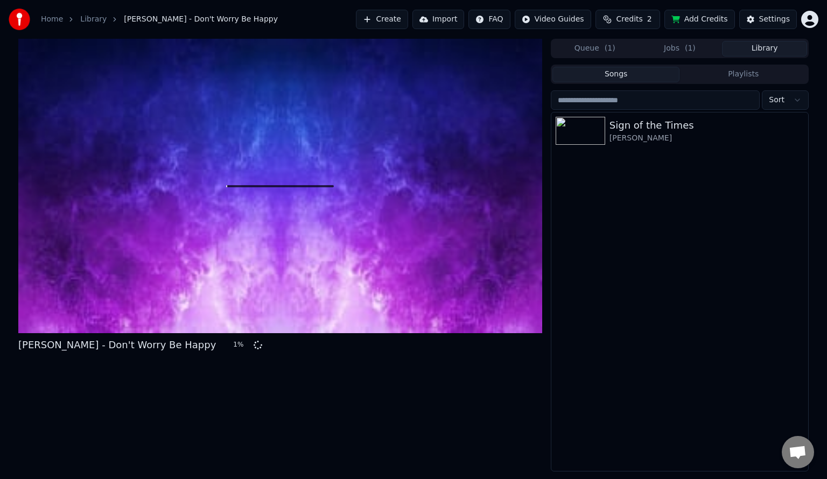
click at [603, 45] on button "Queue ( 1 )" at bounding box center [594, 49] width 85 height 16
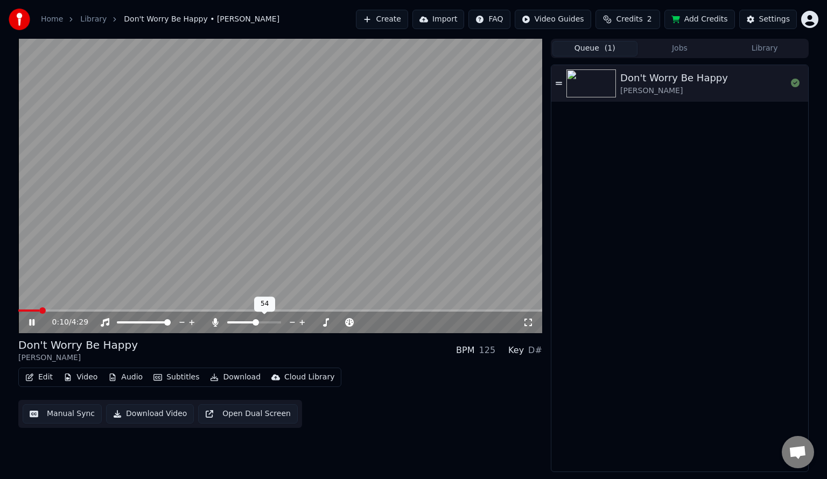
click at [256, 323] on span at bounding box center [254, 322] width 54 height 2
click at [530, 320] on icon at bounding box center [528, 322] width 11 height 9
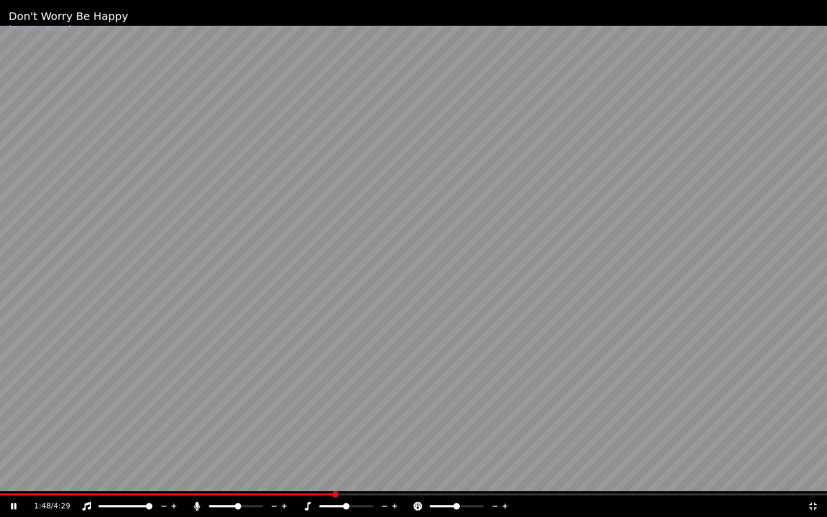
click at [366, 479] on div at bounding box center [356, 506] width 87 height 11
click at [366, 479] on span at bounding box center [346, 506] width 54 height 2
click at [342, 479] on div at bounding box center [356, 506] width 87 height 11
click at [342, 479] on span at bounding box center [330, 506] width 23 height 2
click at [349, 479] on span at bounding box center [346, 506] width 54 height 2
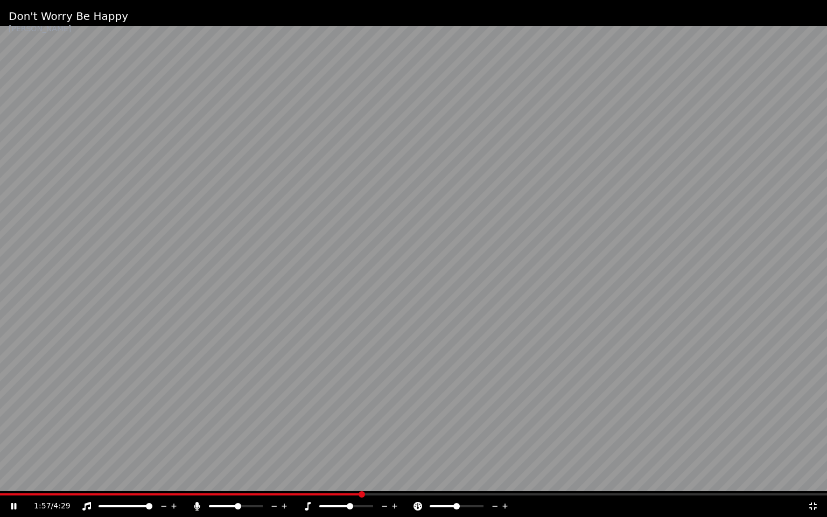
click at [385, 479] on icon at bounding box center [385, 506] width 10 height 11
click at [393, 479] on icon at bounding box center [395, 506] width 10 height 11
click at [308, 479] on icon at bounding box center [308, 506] width 6 height 9
click at [196, 479] on icon at bounding box center [197, 506] width 6 height 9
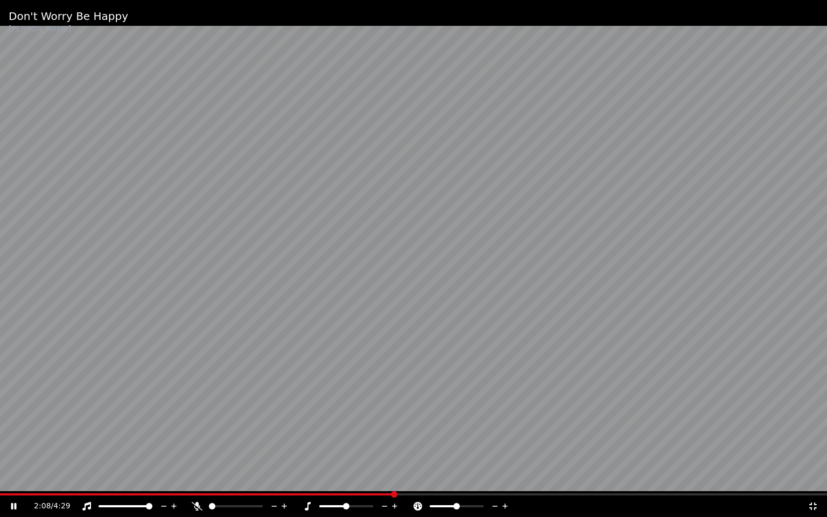
click at [196, 479] on icon at bounding box center [197, 506] width 11 height 9
click at [196, 479] on icon at bounding box center [197, 506] width 6 height 9
click at [196, 479] on icon at bounding box center [197, 506] width 11 height 9
click at [647, 479] on span at bounding box center [413, 494] width 827 height 2
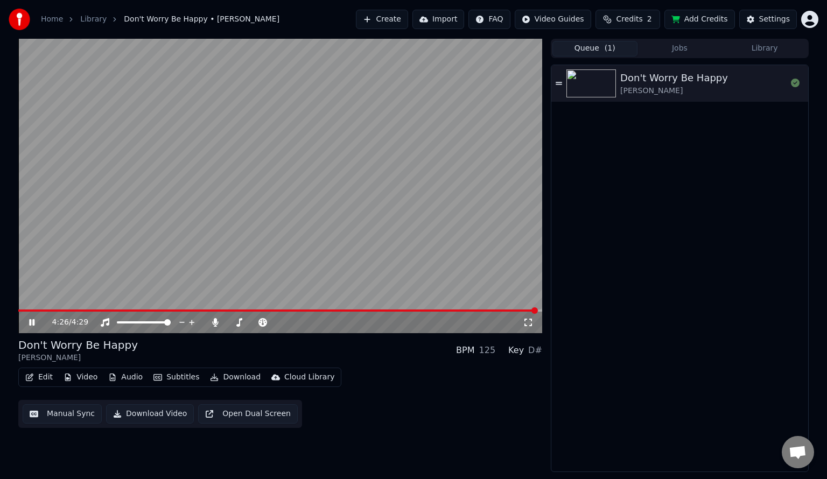
click at [250, 216] on video at bounding box center [280, 186] width 524 height 294
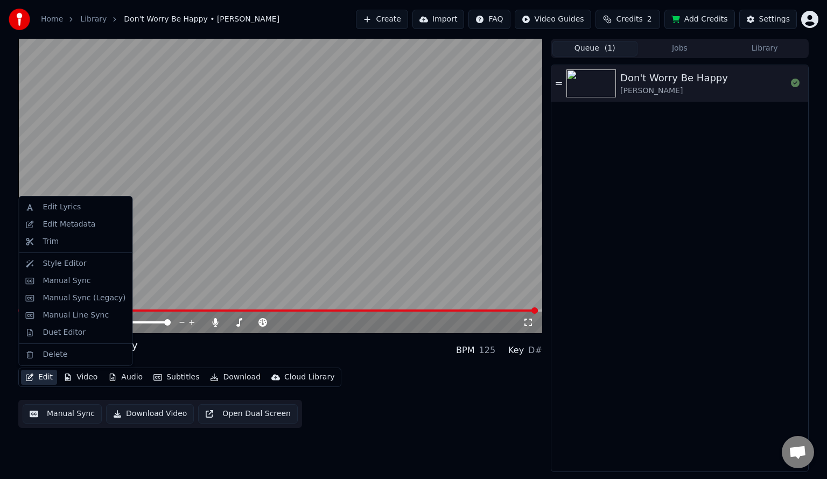
click at [44, 377] on button "Edit" at bounding box center [39, 377] width 36 height 15
click at [73, 268] on div "Style Editor" at bounding box center [65, 263] width 44 height 11
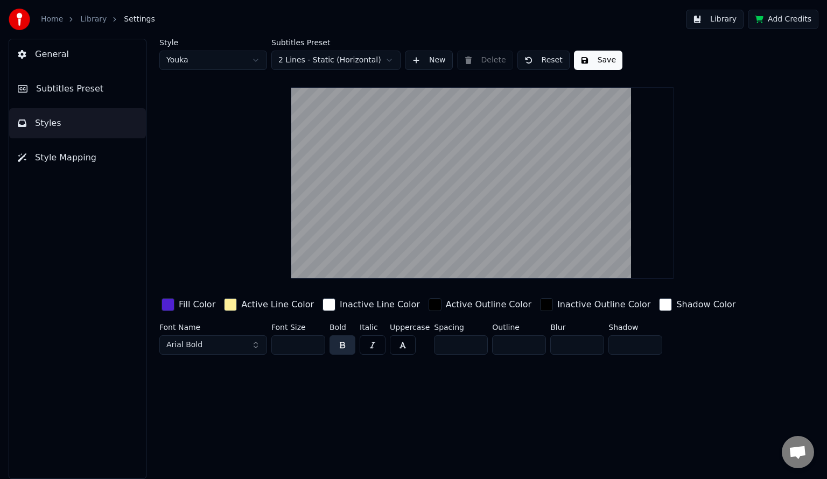
click at [173, 304] on div "button" at bounding box center [167, 304] width 13 height 13
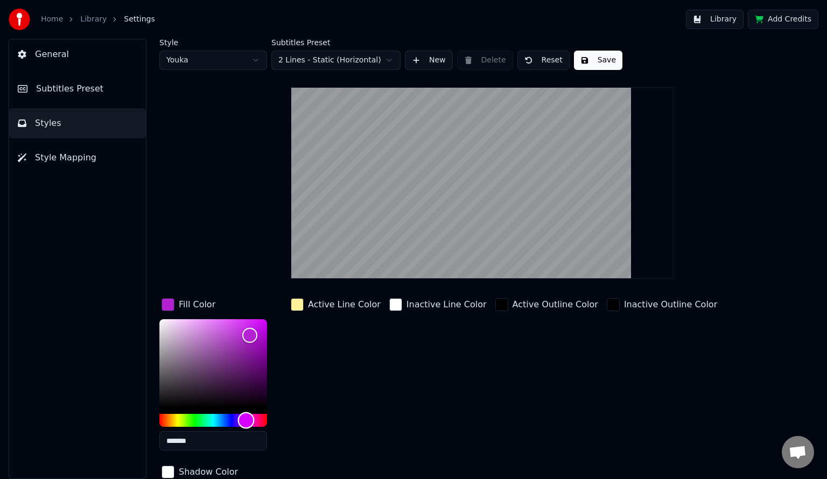
click at [246, 419] on div "Hue" at bounding box center [213, 420] width 108 height 13
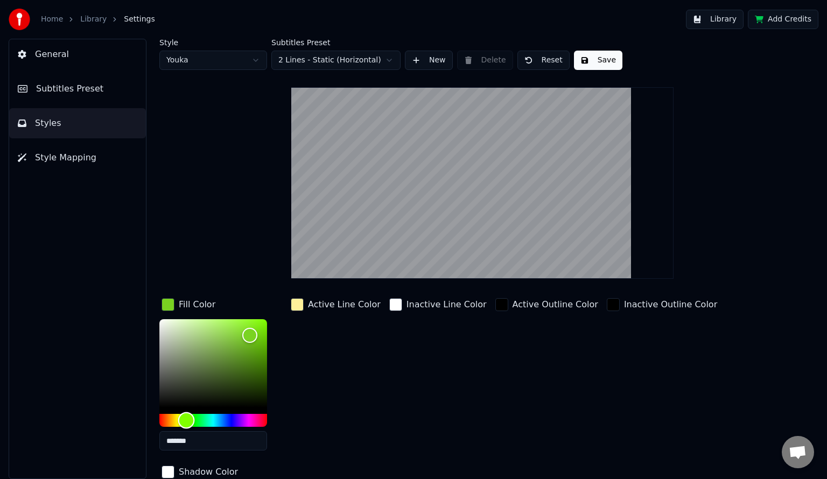
click at [186, 414] on div "Hue" at bounding box center [213, 420] width 108 height 13
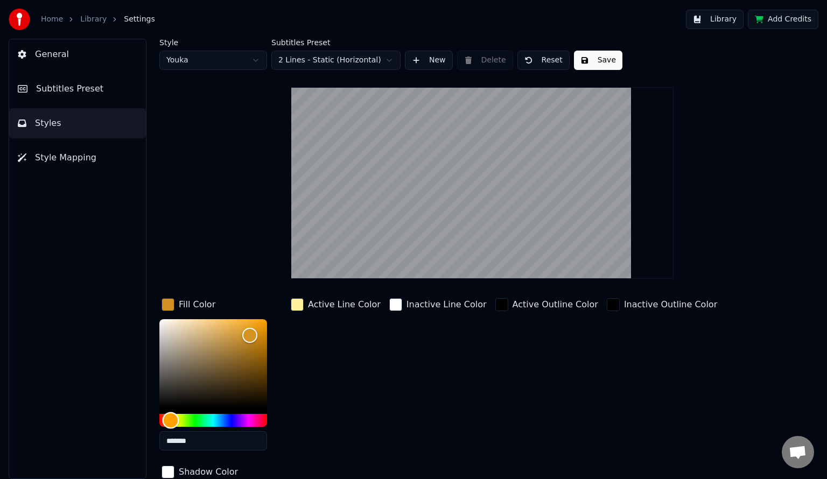
click at [171, 416] on div "Hue" at bounding box center [213, 420] width 108 height 13
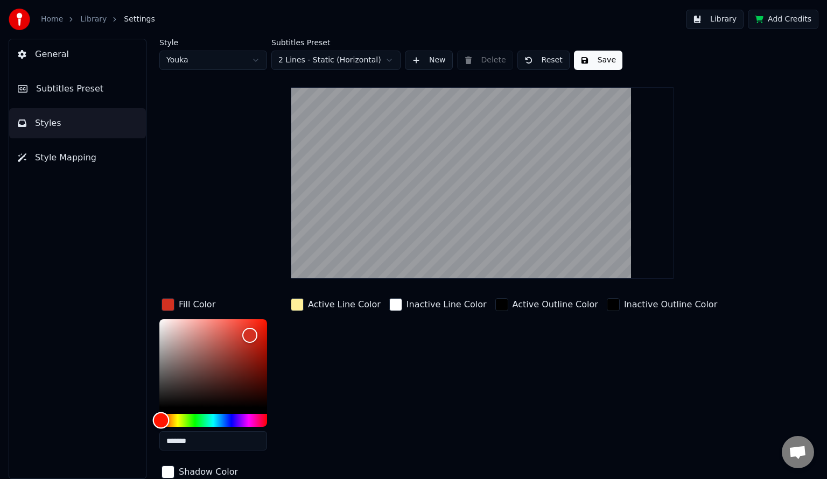
click at [161, 418] on div "Hue" at bounding box center [213, 420] width 108 height 13
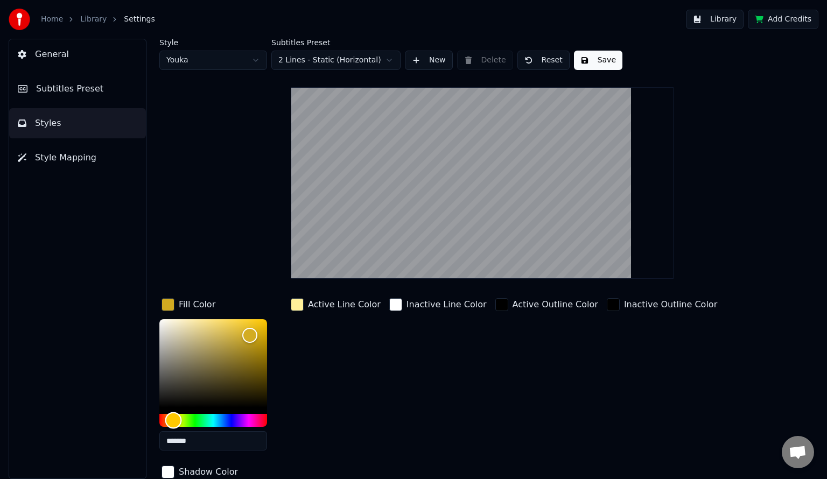
click at [173, 420] on div "Hue" at bounding box center [213, 420] width 108 height 13
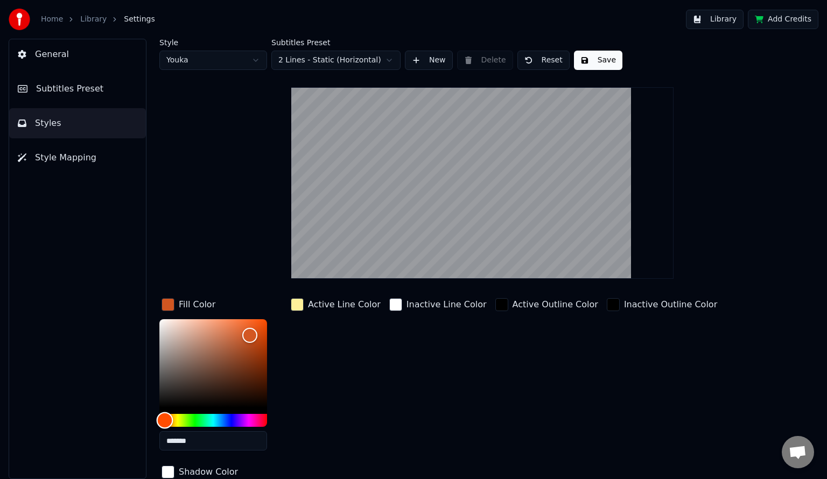
click at [165, 420] on div "Hue" at bounding box center [165, 420] width 17 height 17
click at [167, 420] on div "Hue" at bounding box center [167, 420] width 17 height 17
type input "*******"
click at [245, 319] on div "Color" at bounding box center [213, 363] width 108 height 88
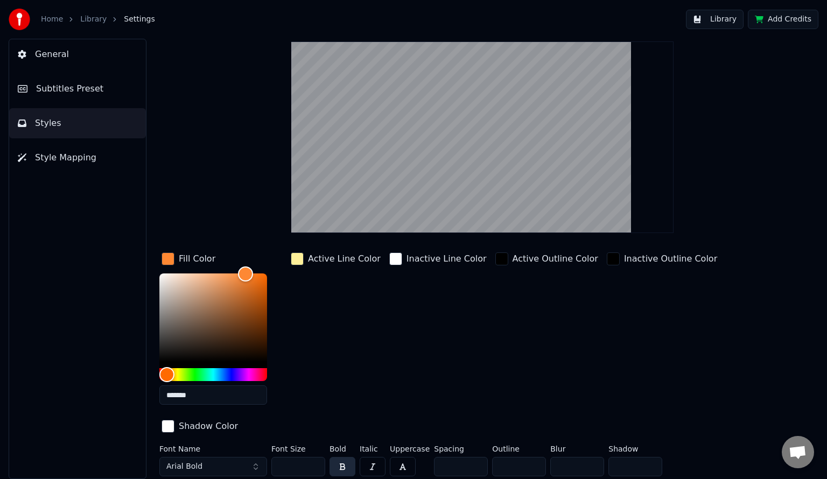
click at [33, 18] on div at bounding box center [23, 20] width 28 height 22
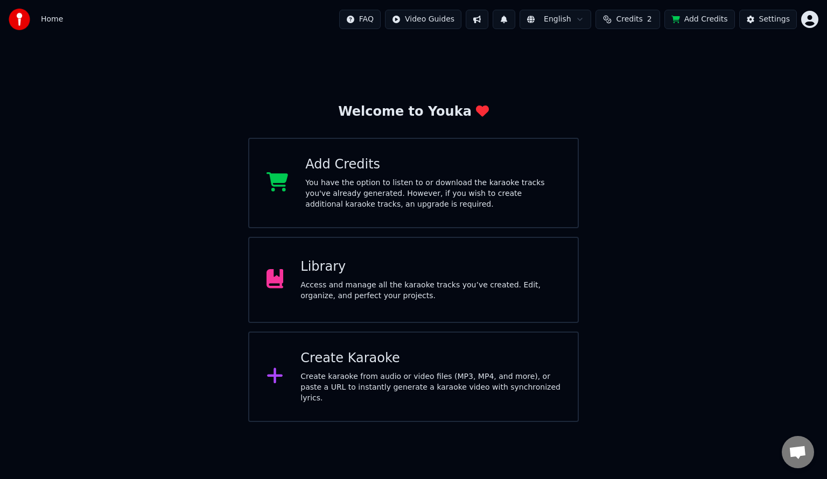
click at [416, 295] on div "Access and manage all the karaoke tracks you’ve created. Edit, organize, and pe…" at bounding box center [430, 291] width 260 height 22
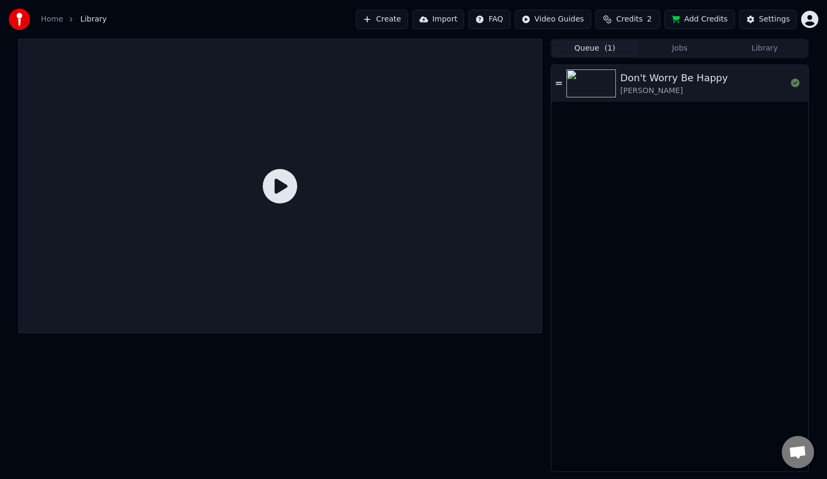
click at [665, 82] on div "Don't Worry Be Happy" at bounding box center [674, 78] width 108 height 15
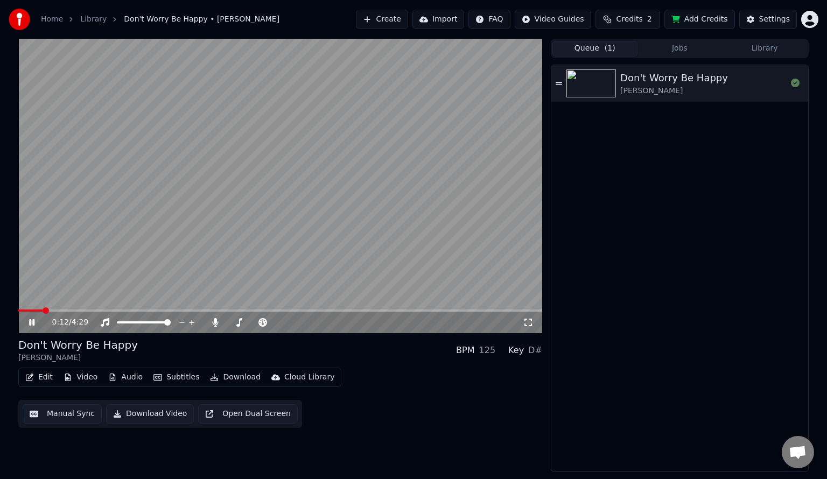
click at [532, 323] on icon at bounding box center [528, 322] width 11 height 9
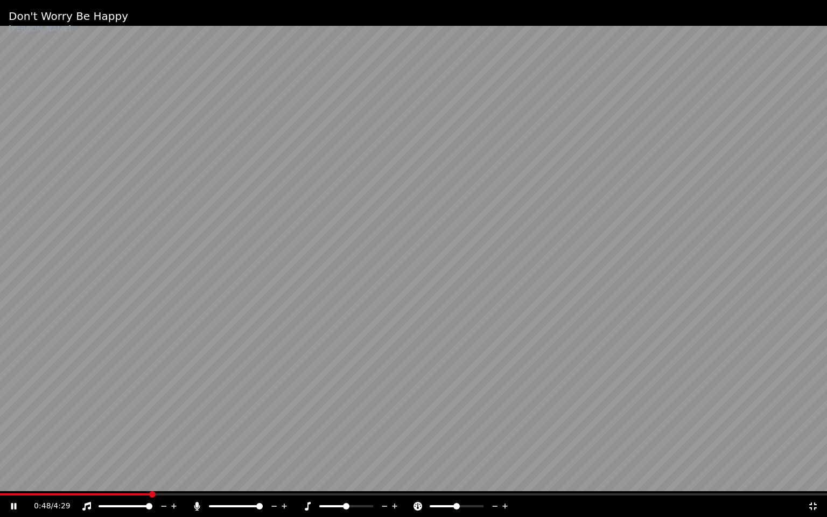
click at [309, 479] on icon at bounding box center [307, 506] width 11 height 9
click at [201, 479] on icon at bounding box center [197, 506] width 11 height 9
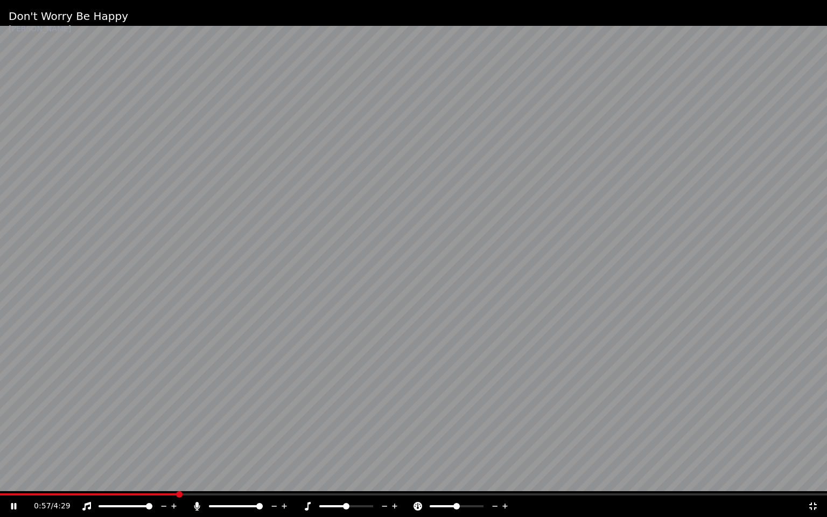
click at [202, 479] on icon at bounding box center [197, 506] width 11 height 9
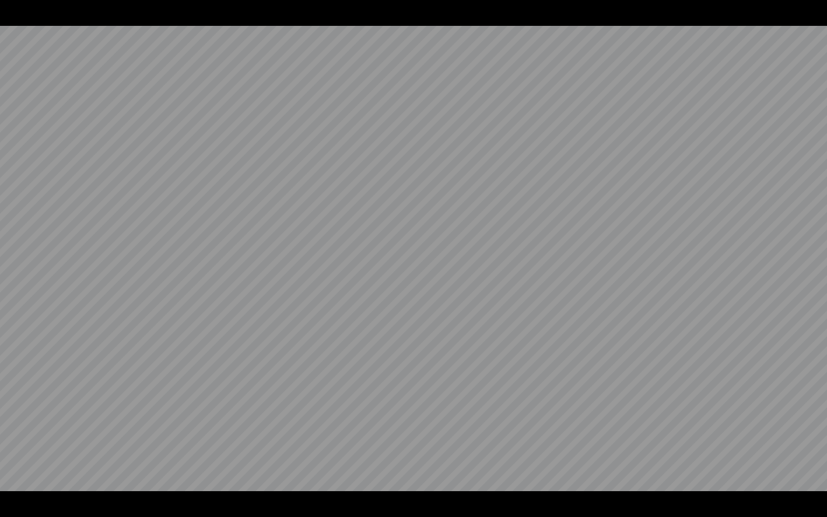
click at [202, 479] on video at bounding box center [413, 258] width 827 height 517
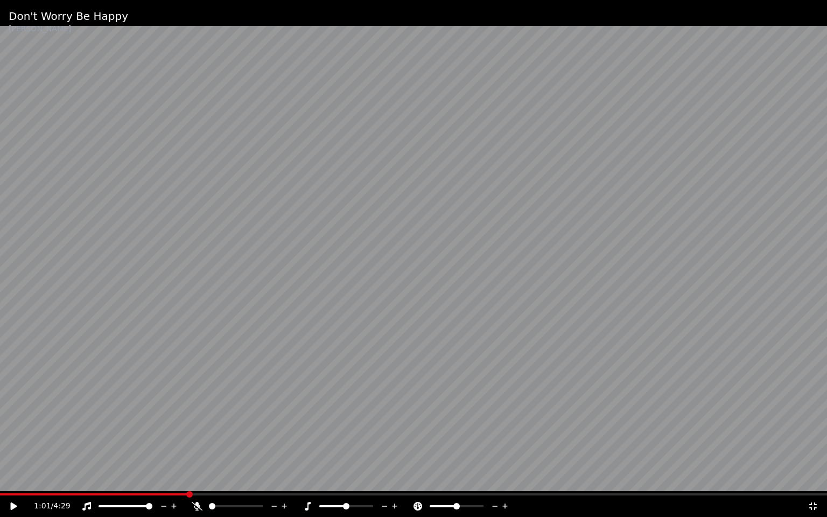
click at [202, 479] on icon at bounding box center [197, 506] width 11 height 9
click at [226, 459] on video at bounding box center [413, 258] width 827 height 517
click at [88, 479] on icon at bounding box center [86, 506] width 9 height 9
click at [85, 479] on icon at bounding box center [86, 506] width 11 height 9
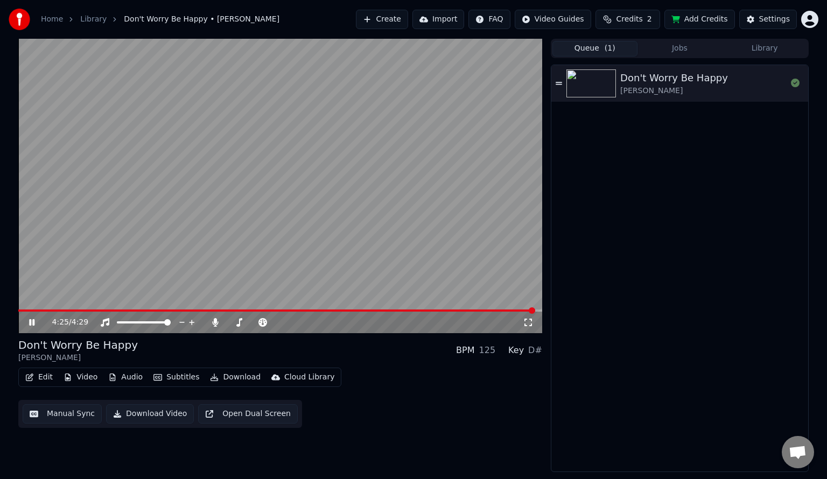
click at [357, 247] on video at bounding box center [280, 186] width 524 height 294
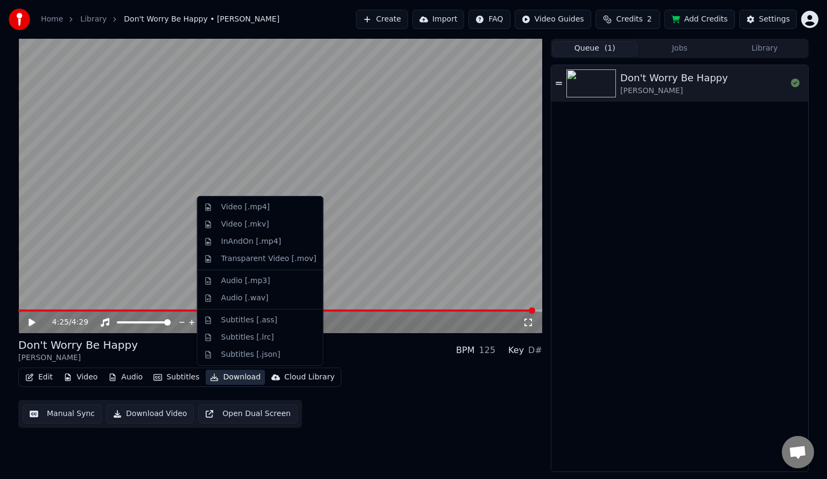
click at [234, 379] on button "Download" at bounding box center [235, 377] width 59 height 15
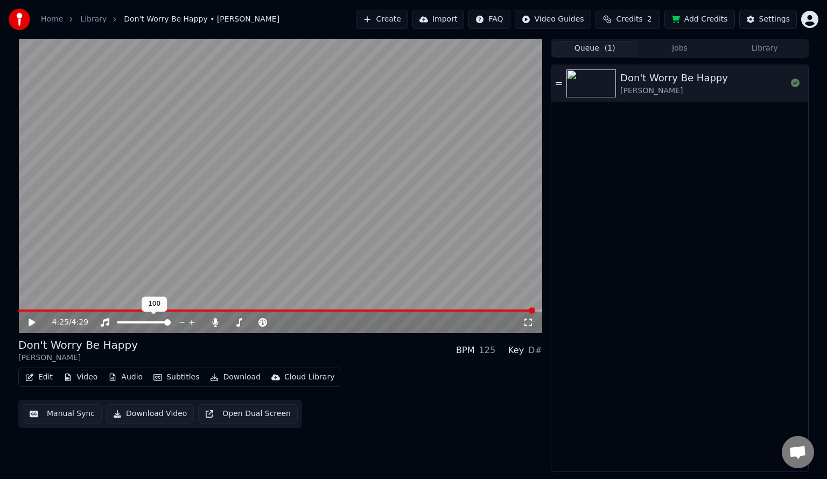
drag, startPoint x: 185, startPoint y: 331, endPoint x: 155, endPoint y: 226, distance: 109.2
click at [155, 226] on div "4:25 / 4:29" at bounding box center [280, 186] width 524 height 294
click at [214, 321] on icon at bounding box center [215, 322] width 6 height 9
click at [206, 308] on video at bounding box center [280, 186] width 524 height 294
click at [243, 241] on video at bounding box center [280, 186] width 524 height 294
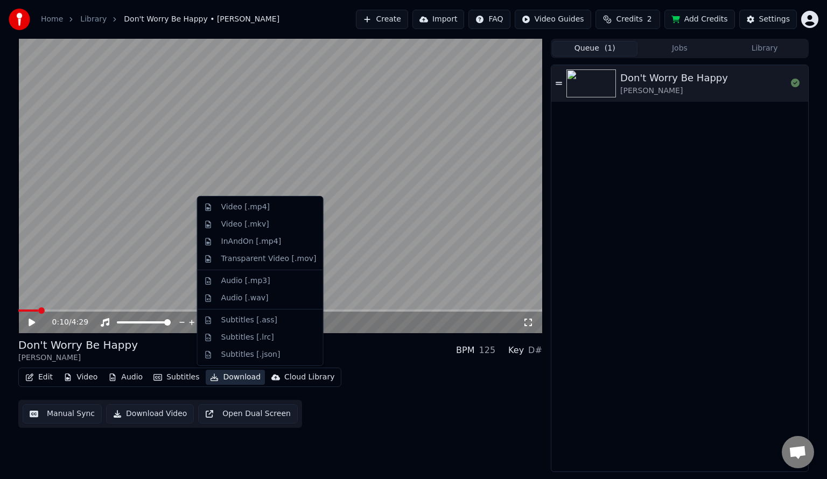
click at [231, 374] on button "Download" at bounding box center [235, 377] width 59 height 15
click at [282, 214] on div "Video [.mp4]" at bounding box center [260, 207] width 121 height 17
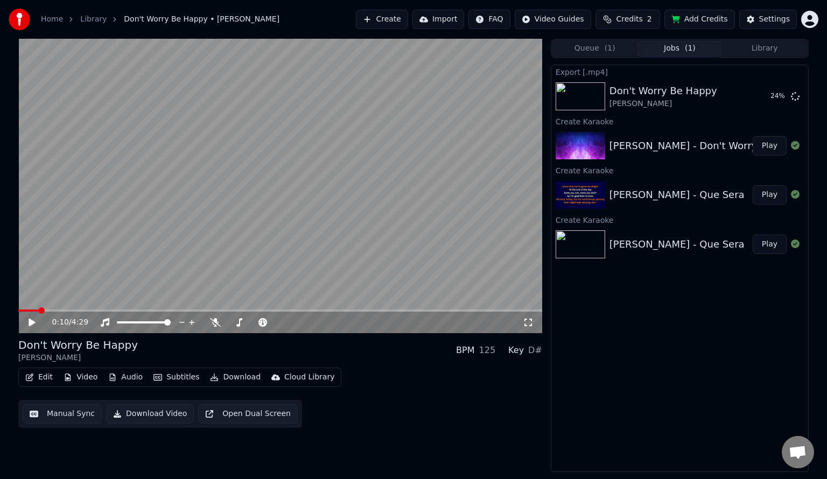
click at [271, 245] on video at bounding box center [280, 186] width 524 height 294
click at [531, 321] on icon at bounding box center [528, 322] width 11 height 9
click at [347, 227] on video at bounding box center [280, 186] width 524 height 294
click at [807, 22] on html "Home Library Don't Worry Be Happy • Guy Sebastian Create Import FAQ Video Guide…" at bounding box center [413, 239] width 827 height 479
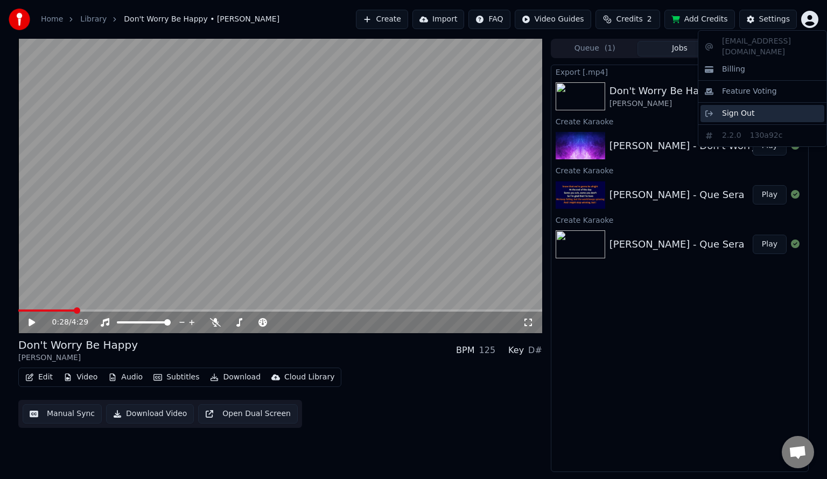
click at [769, 109] on div "Sign Out" at bounding box center [762, 113] width 124 height 17
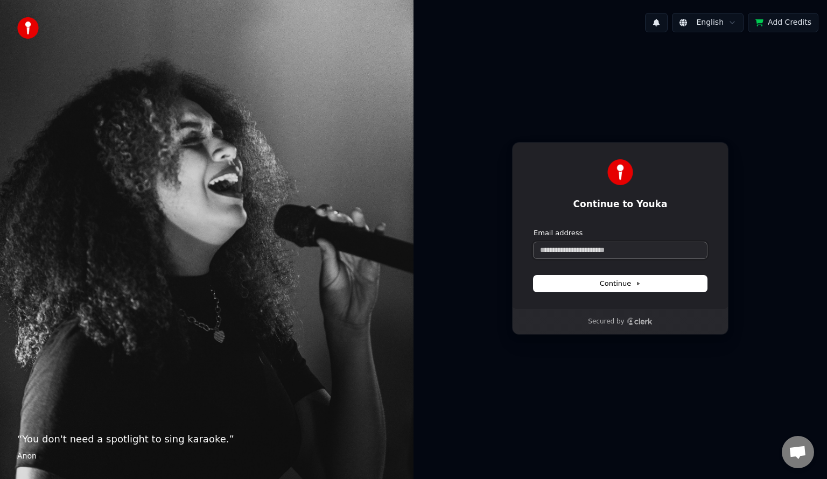
click at [566, 248] on input "Email address" at bounding box center [619, 250] width 173 height 16
paste input "**********"
click at [612, 288] on span "Continue" at bounding box center [620, 284] width 41 height 10
click at [615, 284] on span "Continue" at bounding box center [620, 284] width 41 height 10
click at [659, 287] on button "Continue" at bounding box center [619, 284] width 173 height 16
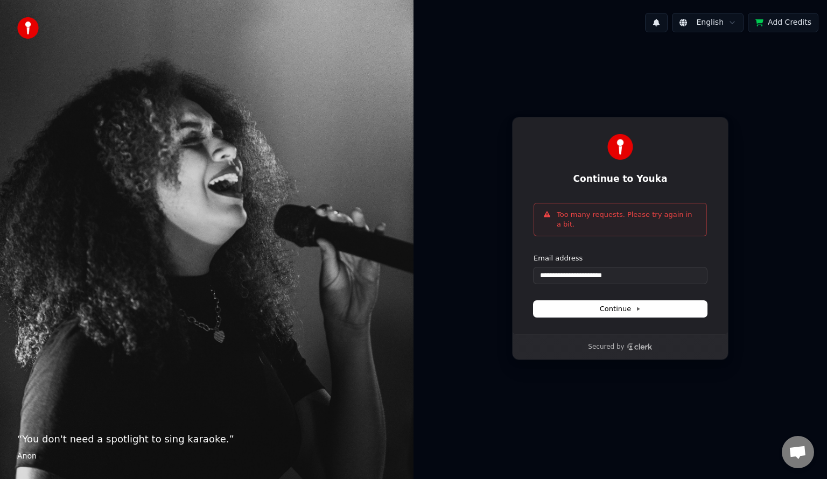
click at [634, 295] on form "**********" at bounding box center [619, 286] width 173 height 64
click at [640, 301] on button "Continue" at bounding box center [619, 309] width 173 height 16
type input "**********"
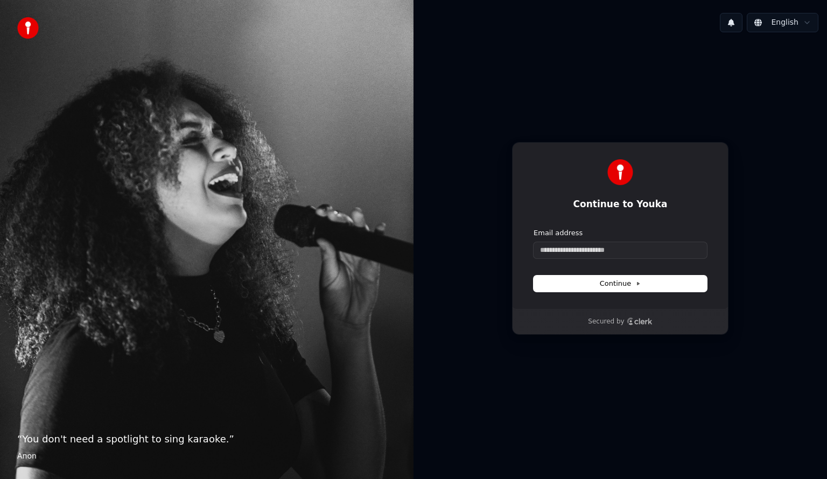
click at [628, 236] on div "Email address" at bounding box center [619, 233] width 173 height 10
click at [634, 255] on input "Email address" at bounding box center [619, 250] width 173 height 16
paste input "**********"
click at [640, 280] on button "Continue" at bounding box center [619, 284] width 173 height 16
drag, startPoint x: 664, startPoint y: 271, endPoint x: 663, endPoint y: 285, distance: 14.6
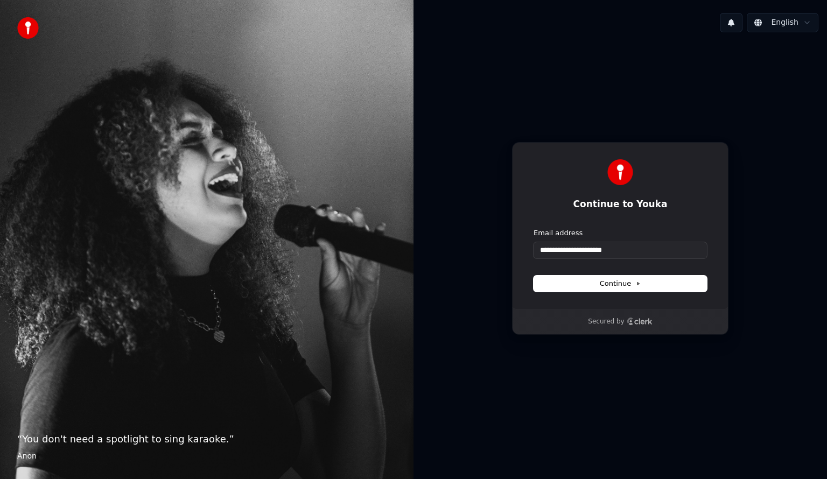
click at [663, 285] on form "**********" at bounding box center [619, 260] width 173 height 64
click at [663, 285] on button "Continue" at bounding box center [619, 284] width 173 height 16
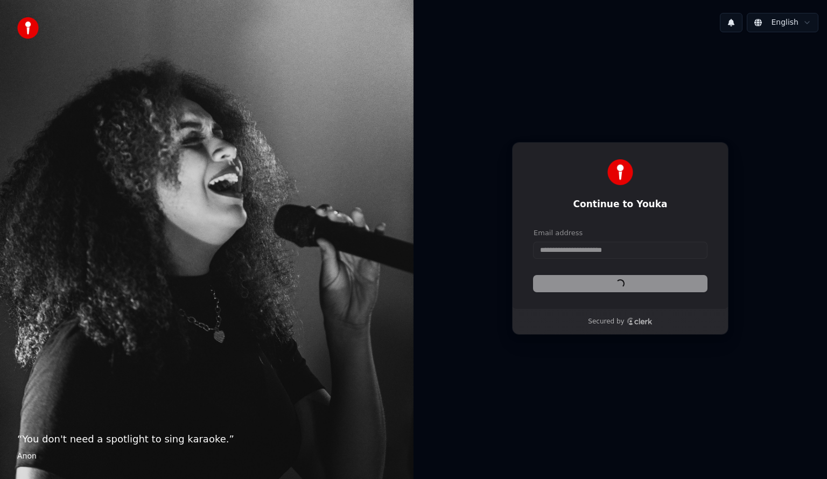
type input "**********"
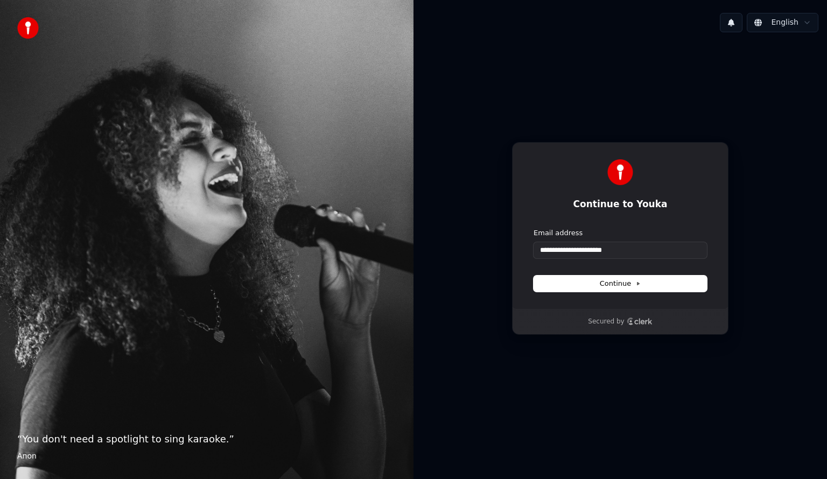
click at [24, 32] on img at bounding box center [28, 28] width 22 height 22
click at [573, 251] on input "Email address" at bounding box center [619, 250] width 173 height 16
paste input "**********"
click at [533, 228] on button "submit" at bounding box center [533, 228] width 0 height 0
click at [556, 255] on input "**********" at bounding box center [619, 250] width 173 height 16
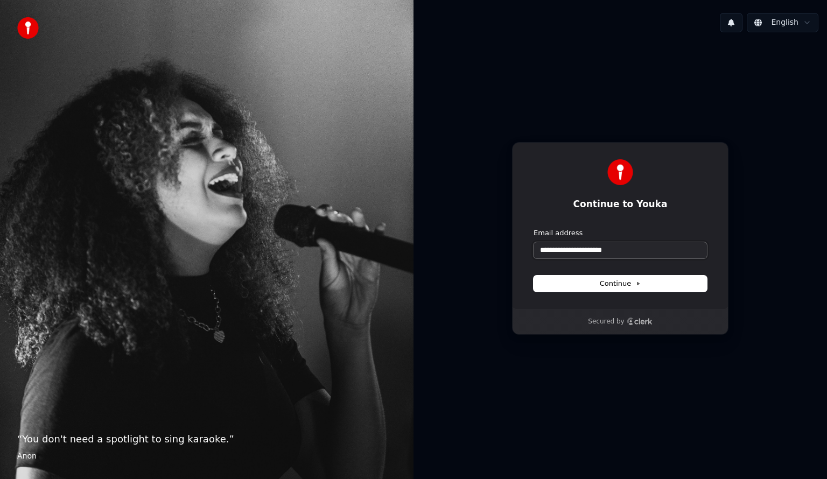
click at [556, 255] on input "**********" at bounding box center [619, 250] width 173 height 16
paste input "text"
click at [629, 279] on span "Continue" at bounding box center [620, 284] width 41 height 10
click at [668, 284] on button "Continue" at bounding box center [619, 284] width 173 height 16
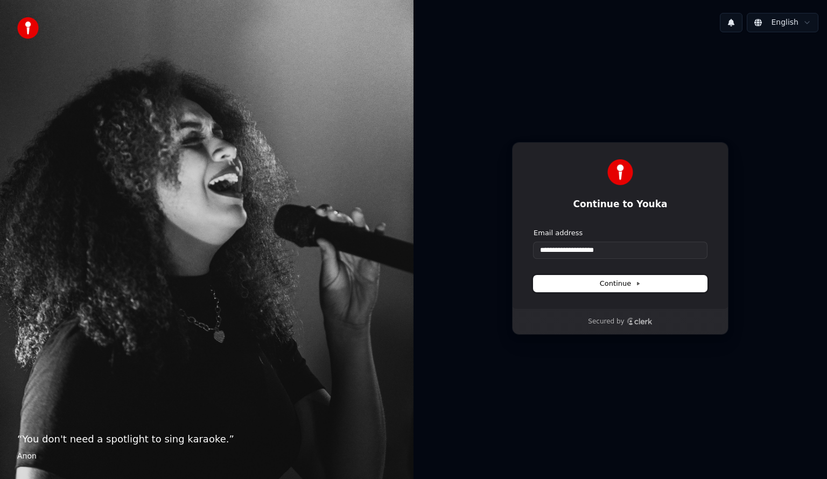
click at [683, 288] on button "Continue" at bounding box center [619, 284] width 173 height 16
click at [679, 283] on button "Continue" at bounding box center [619, 284] width 173 height 16
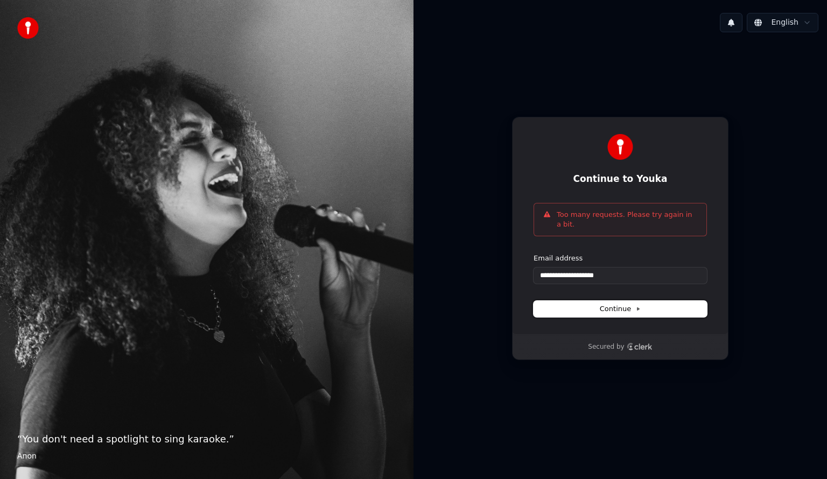
click at [682, 303] on button "Continue" at bounding box center [619, 309] width 173 height 16
click at [683, 304] on button "Continue" at bounding box center [619, 309] width 173 height 16
click at [676, 311] on button "Continue" at bounding box center [619, 309] width 173 height 16
click at [681, 310] on button "Continue" at bounding box center [619, 309] width 173 height 16
click at [679, 306] on button "Continue" at bounding box center [619, 309] width 173 height 16
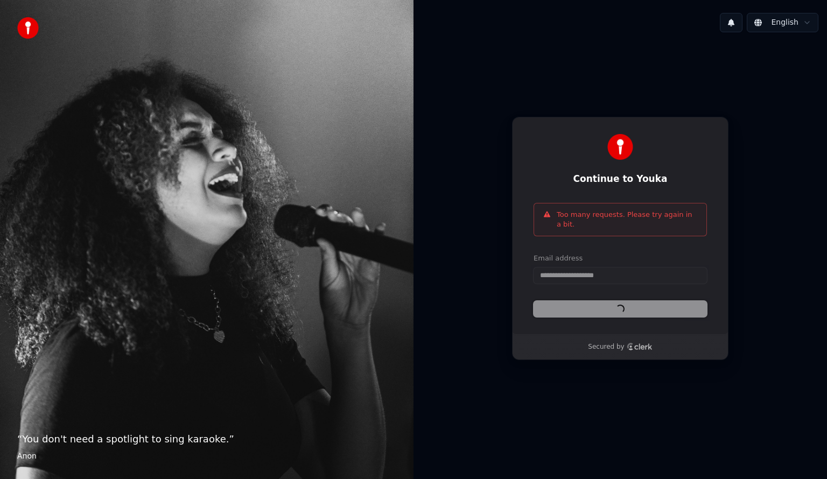
click at [678, 303] on button "Continue" at bounding box center [619, 309] width 173 height 16
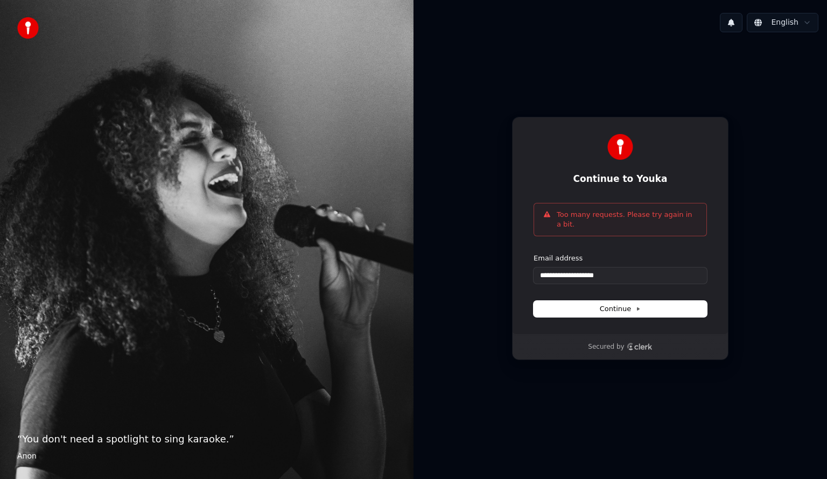
click at [673, 304] on button "Continue" at bounding box center [619, 309] width 173 height 16
click at [674, 301] on button "Continue" at bounding box center [619, 309] width 173 height 16
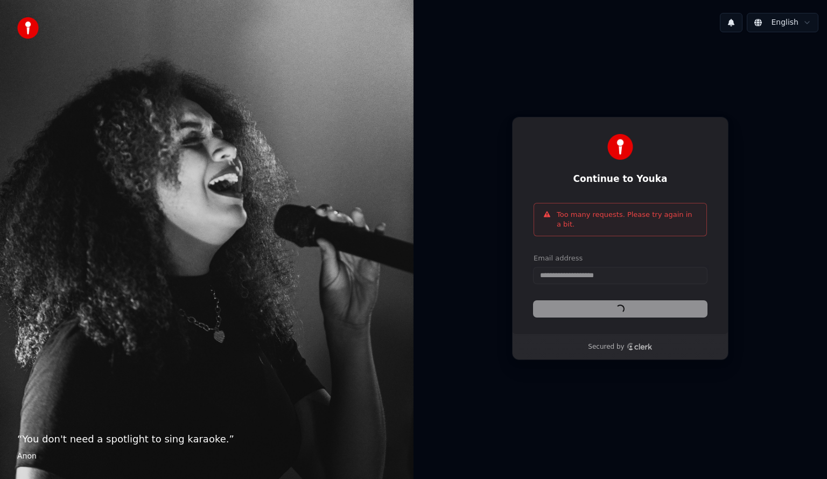
type input "**********"
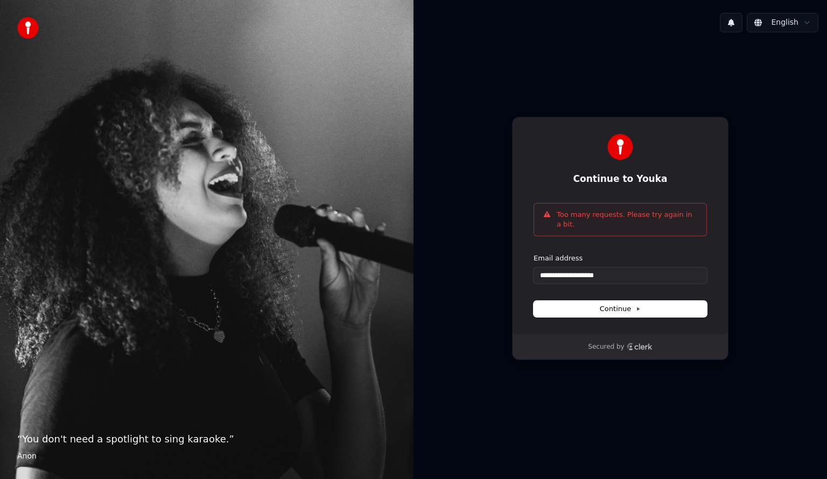
click at [795, 15] on button "English" at bounding box center [783, 22] width 72 height 19
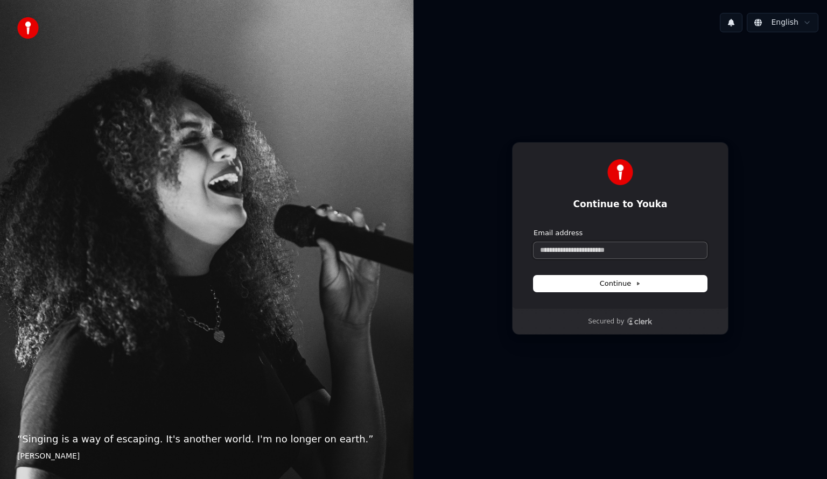
click at [652, 249] on input "Email address" at bounding box center [619, 250] width 173 height 16
paste input "**********"
click at [635, 256] on input "**********" at bounding box center [619, 250] width 173 height 16
click at [665, 278] on button "Continue" at bounding box center [619, 284] width 173 height 16
click at [645, 234] on div "Email address" at bounding box center [619, 233] width 173 height 10
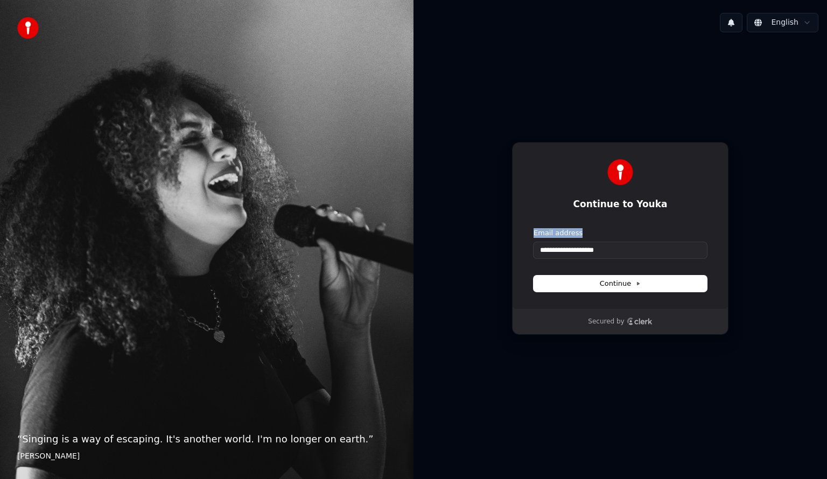
click at [645, 234] on div "Email address" at bounding box center [619, 233] width 173 height 10
drag, startPoint x: 645, startPoint y: 234, endPoint x: 633, endPoint y: 248, distance: 17.9
click at [633, 248] on div "**********" at bounding box center [619, 243] width 173 height 30
click at [633, 248] on input "**********" at bounding box center [619, 250] width 173 height 16
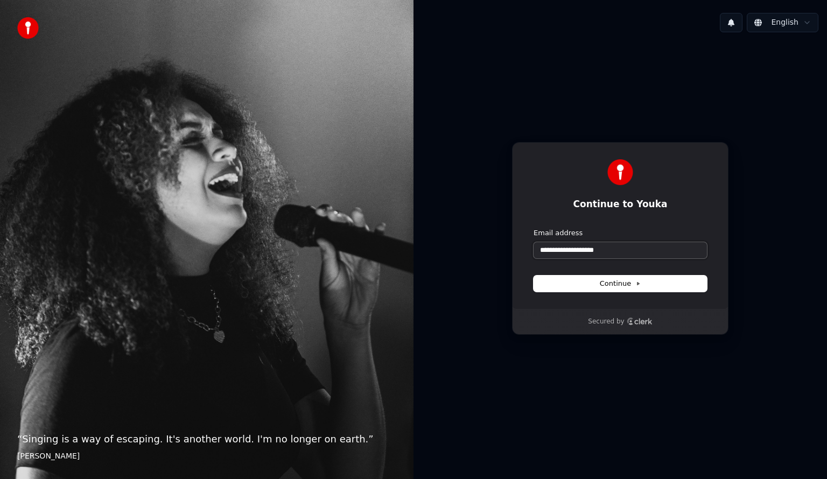
click at [633, 248] on input "**********" at bounding box center [619, 250] width 173 height 16
paste input "text"
click at [605, 287] on span "Continue" at bounding box center [620, 284] width 41 height 10
click at [682, 284] on button "Continue" at bounding box center [619, 284] width 173 height 16
click at [621, 256] on input "**********" at bounding box center [619, 250] width 173 height 16
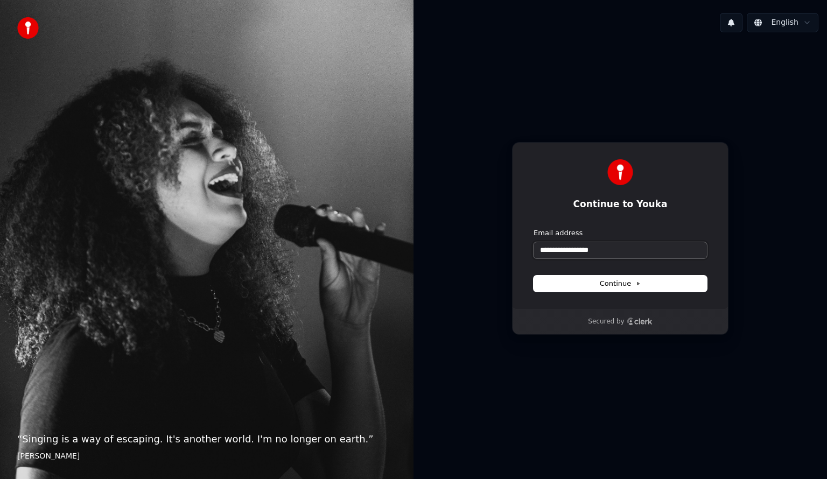
click at [621, 256] on input "**********" at bounding box center [619, 250] width 173 height 16
click at [533, 228] on button "submit" at bounding box center [533, 228] width 0 height 0
type input "**********"
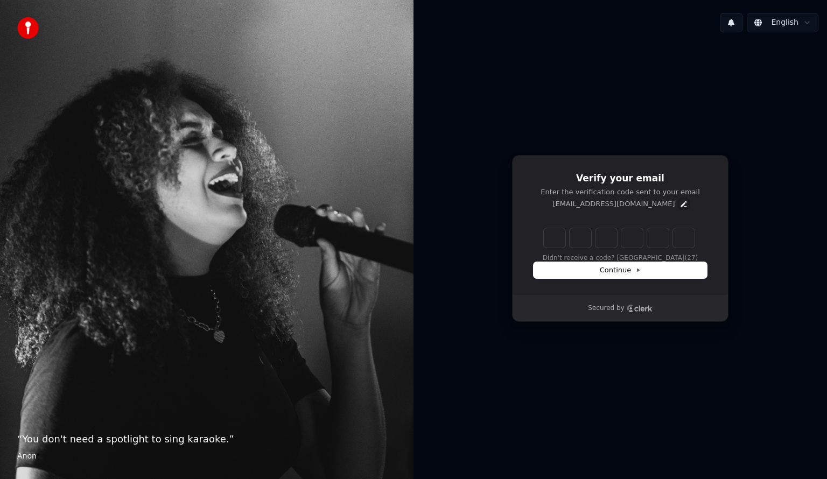
click at [679, 207] on icon "Edit" at bounding box center [683, 204] width 9 height 9
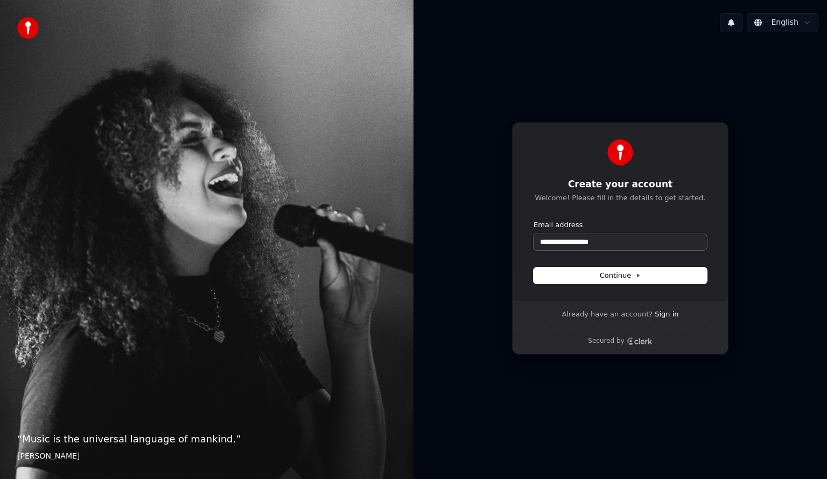
click at [616, 240] on input "**********" at bounding box center [619, 242] width 173 height 16
paste input "text"
click at [661, 272] on button "Continue" at bounding box center [619, 276] width 173 height 16
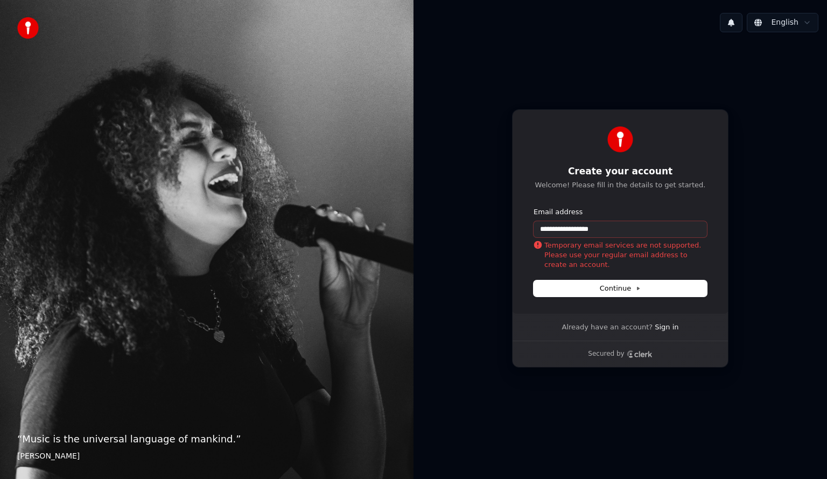
click at [584, 240] on div "Temporary email services are not supported. Please use your regular email addre…" at bounding box center [619, 250] width 173 height 26
drag, startPoint x: 584, startPoint y: 240, endPoint x: 579, endPoint y: 236, distance: 6.6
click at [579, 236] on div "**********" at bounding box center [619, 235] width 173 height 56
click at [579, 236] on input "**********" at bounding box center [619, 229] width 173 height 16
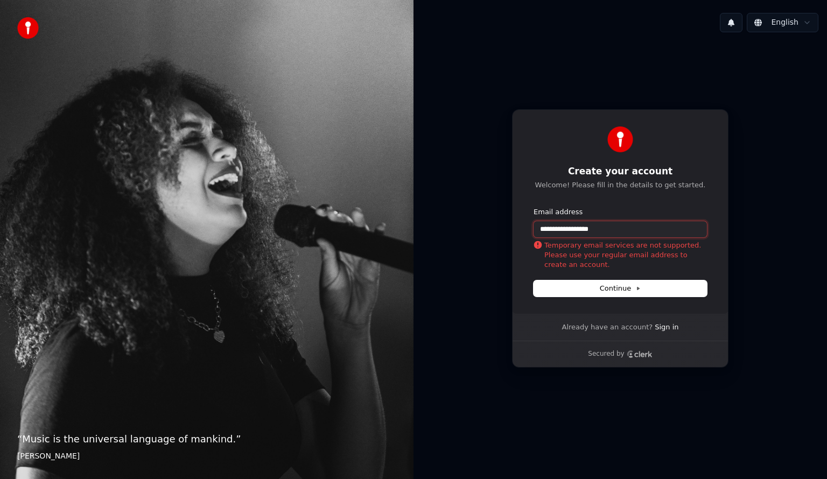
click at [579, 236] on input "**********" at bounding box center [619, 229] width 173 height 16
paste input "***"
click at [644, 293] on button "Continue" at bounding box center [619, 288] width 173 height 16
click at [689, 291] on button "Continue" at bounding box center [619, 288] width 173 height 16
click at [586, 286] on button "Continue" at bounding box center [619, 288] width 173 height 16
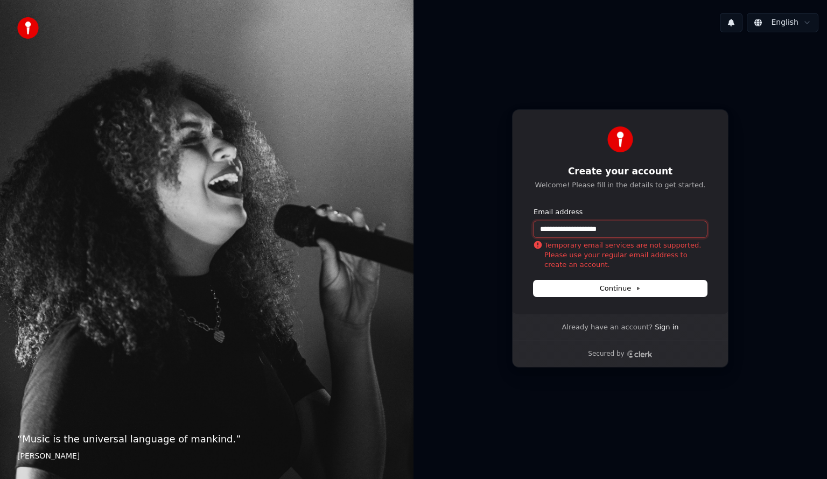
type input "**********"
click at [594, 235] on input "**********" at bounding box center [619, 229] width 173 height 16
click at [533, 207] on button "submit" at bounding box center [533, 207] width 0 height 0
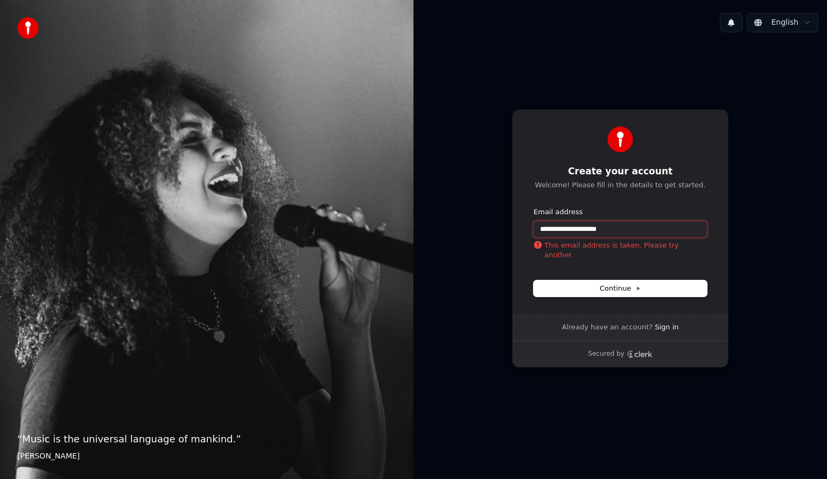
click at [595, 230] on input "**********" at bounding box center [619, 229] width 173 height 16
click at [578, 228] on input "**********" at bounding box center [619, 229] width 173 height 16
click at [533, 207] on button "submit" at bounding box center [533, 207] width 0 height 0
click at [584, 286] on button "Continue" at bounding box center [619, 288] width 173 height 16
type input "**********"
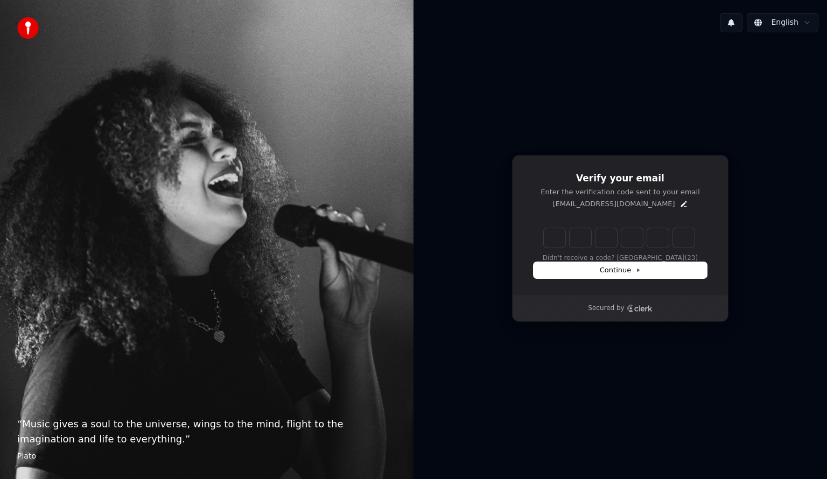
type input "*"
type input "**"
type input "*"
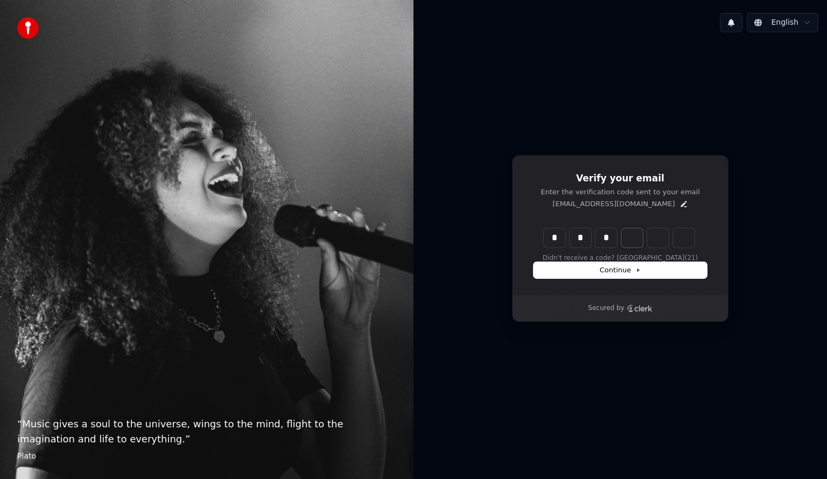
type input "***"
type input "*"
type input "****"
type input "*"
type input "******"
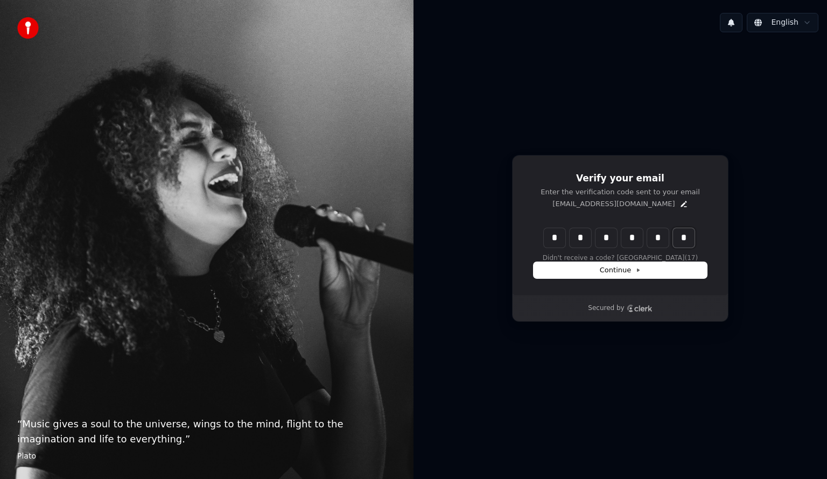
type input "*"
